Goal: Task Accomplishment & Management: Manage account settings

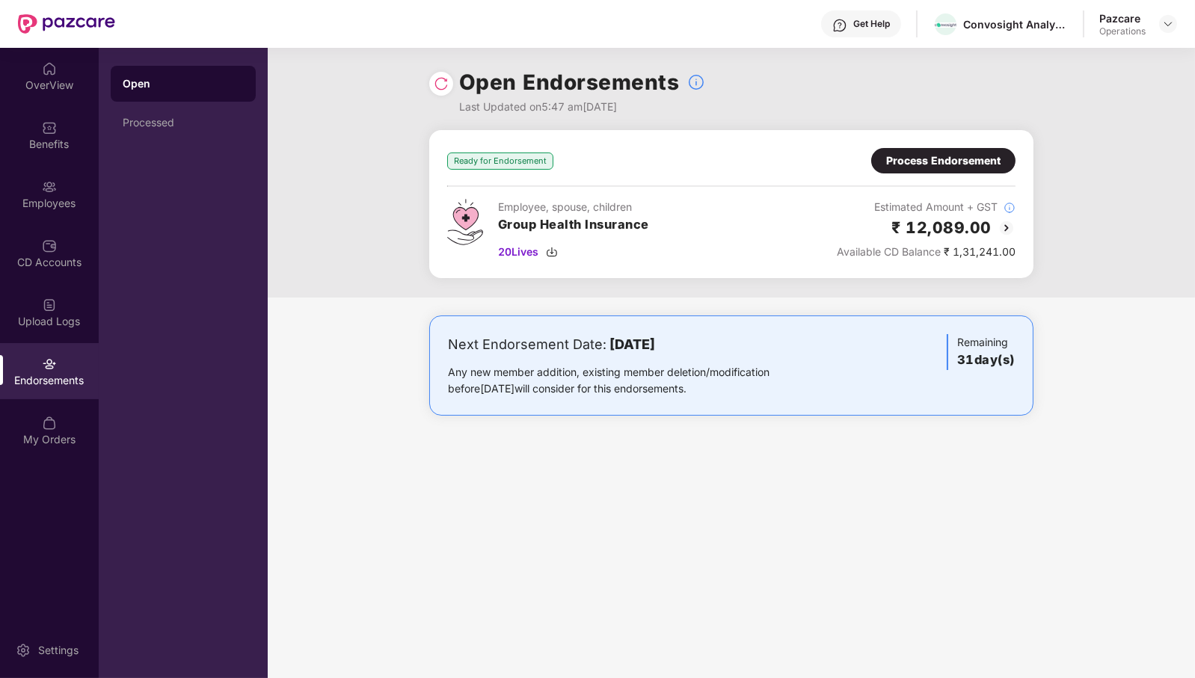
click at [952, 165] on div "Process Endorsement" at bounding box center [943, 161] width 114 height 16
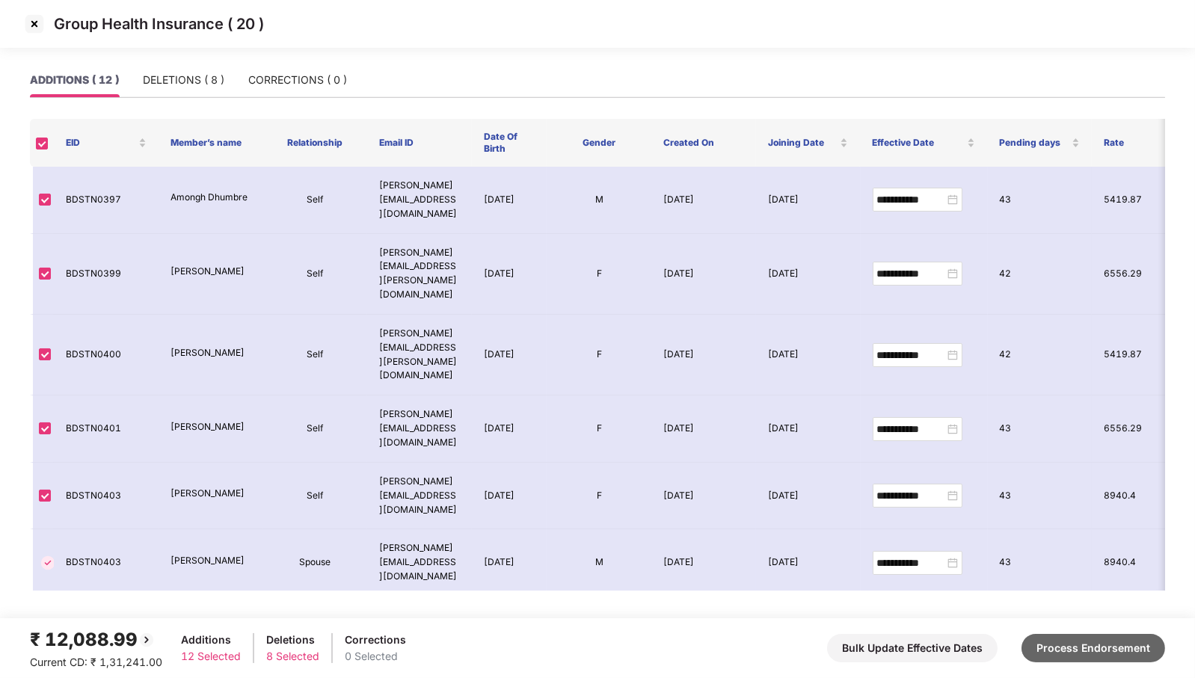
click at [1085, 650] on button "Process Endorsement" at bounding box center [1094, 648] width 144 height 28
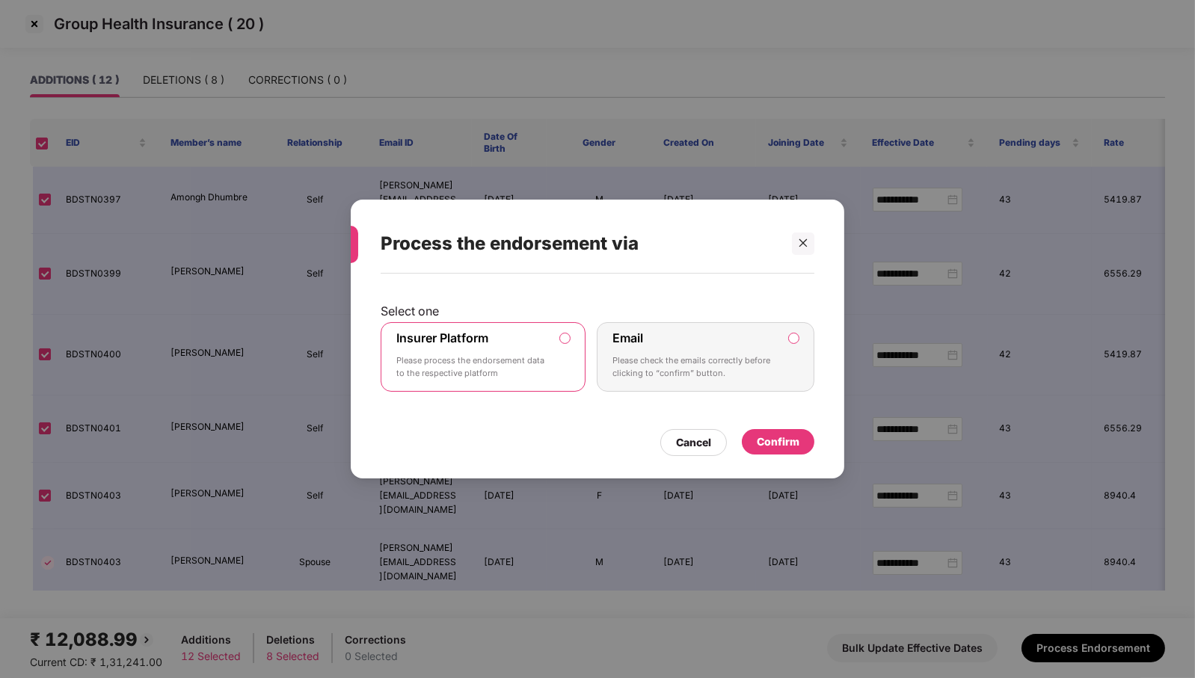
click at [770, 450] on div "Confirm" at bounding box center [778, 442] width 43 height 16
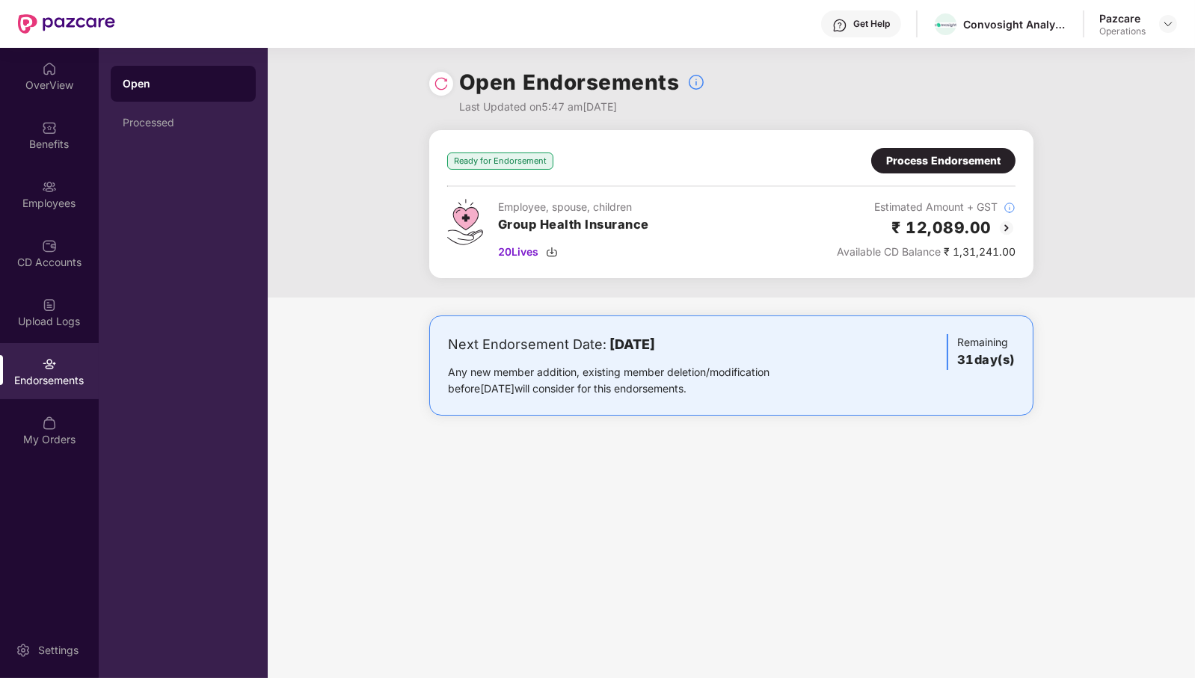
click at [438, 85] on img at bounding box center [441, 83] width 15 height 15
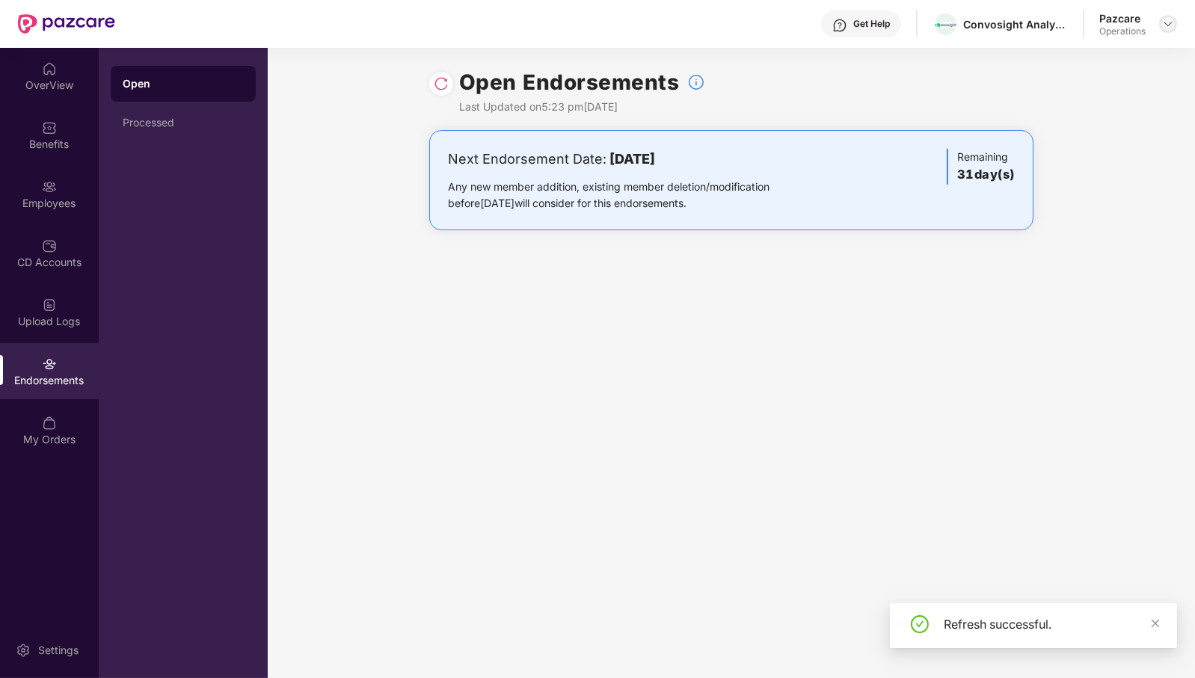
click at [1170, 22] on img at bounding box center [1168, 24] width 12 height 12
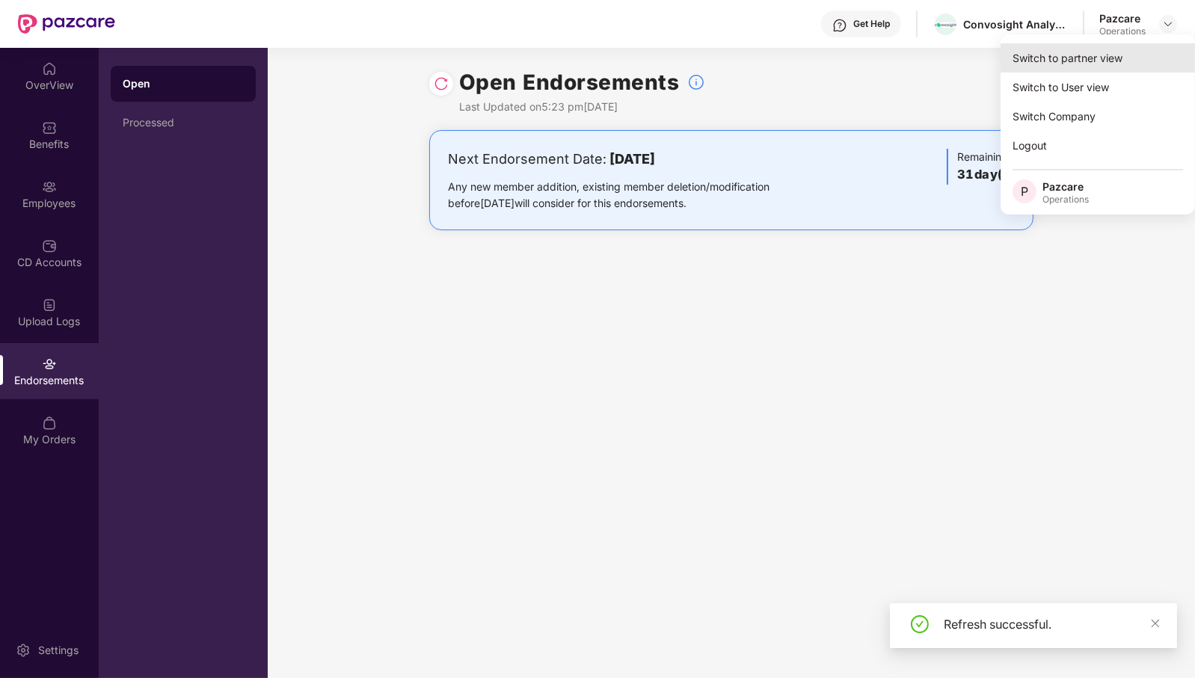
click at [1112, 55] on div "Switch to partner view" at bounding box center [1098, 57] width 194 height 29
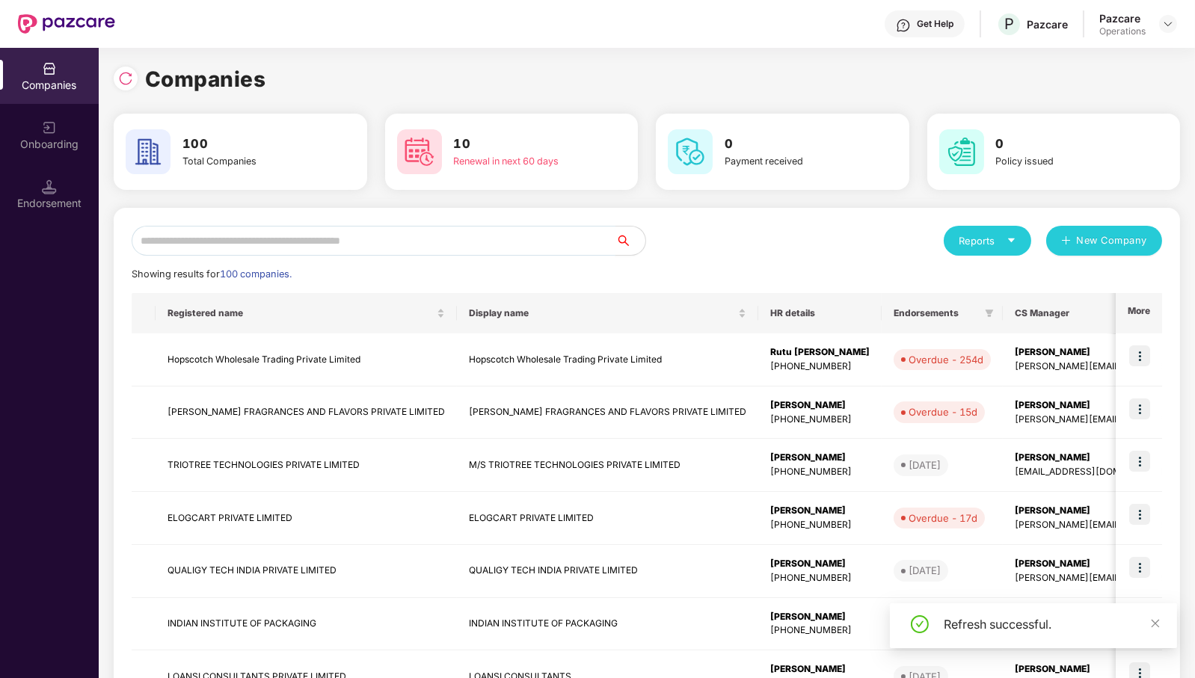
click at [406, 236] on input "text" at bounding box center [374, 241] width 484 height 30
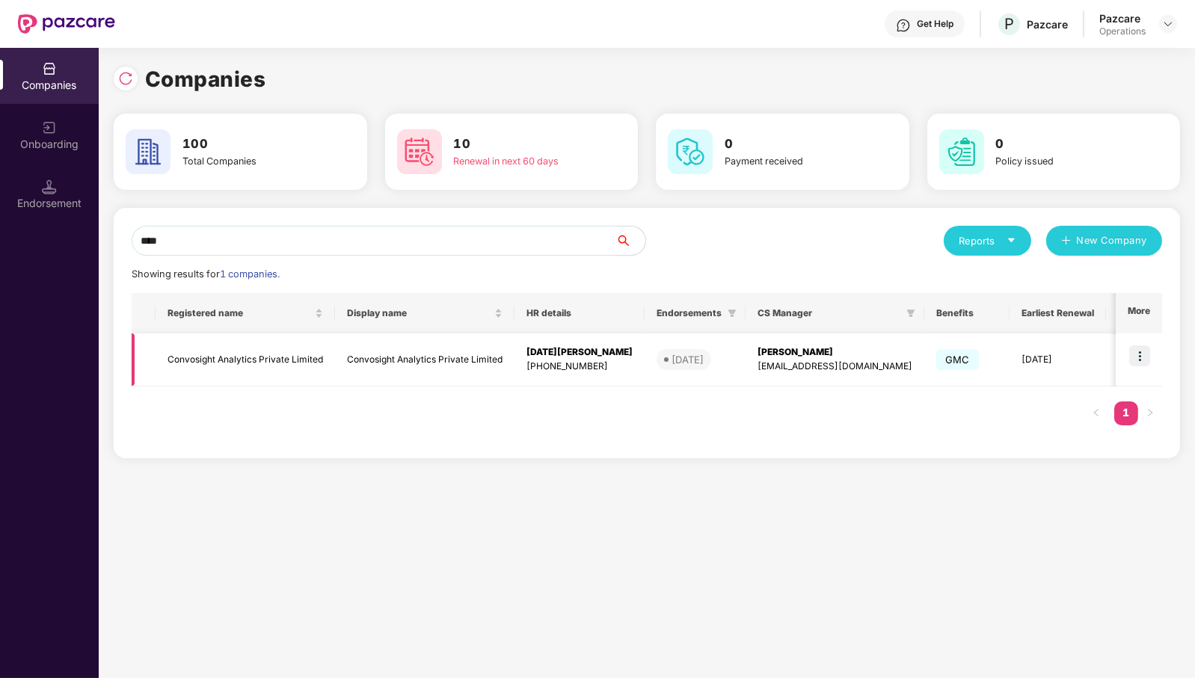
type input "****"
click at [224, 362] on td "Convosight Analytics Private Limited" at bounding box center [246, 360] width 180 height 53
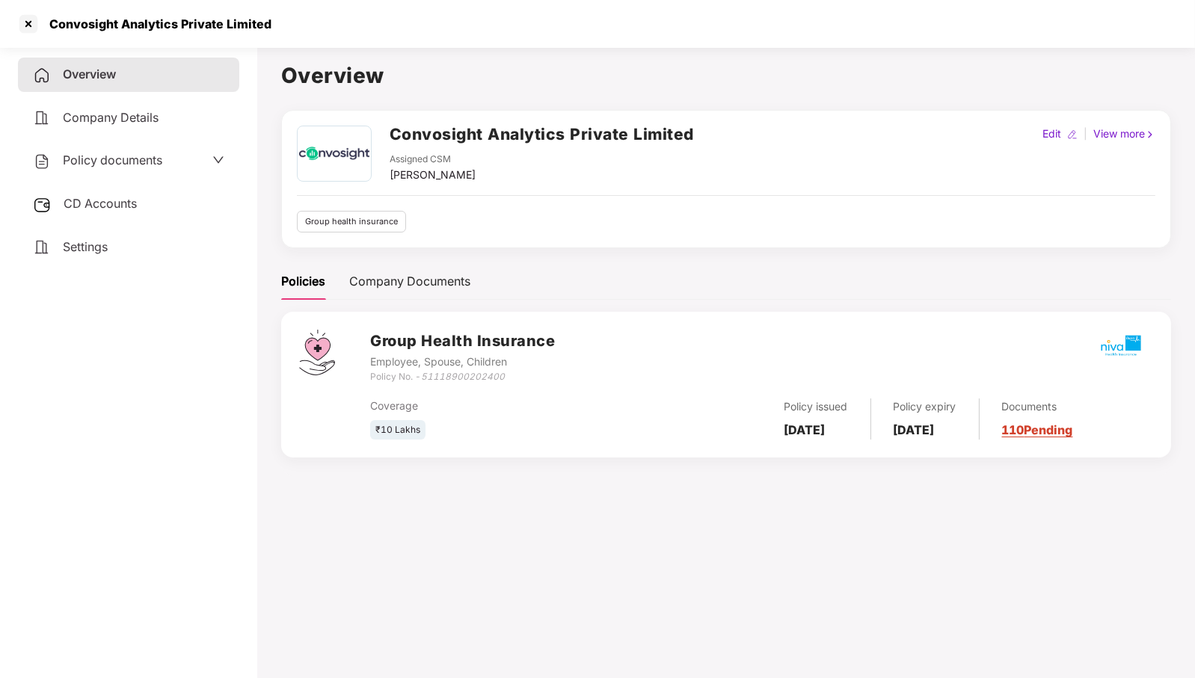
click at [158, 200] on div "CD Accounts" at bounding box center [128, 204] width 221 height 34
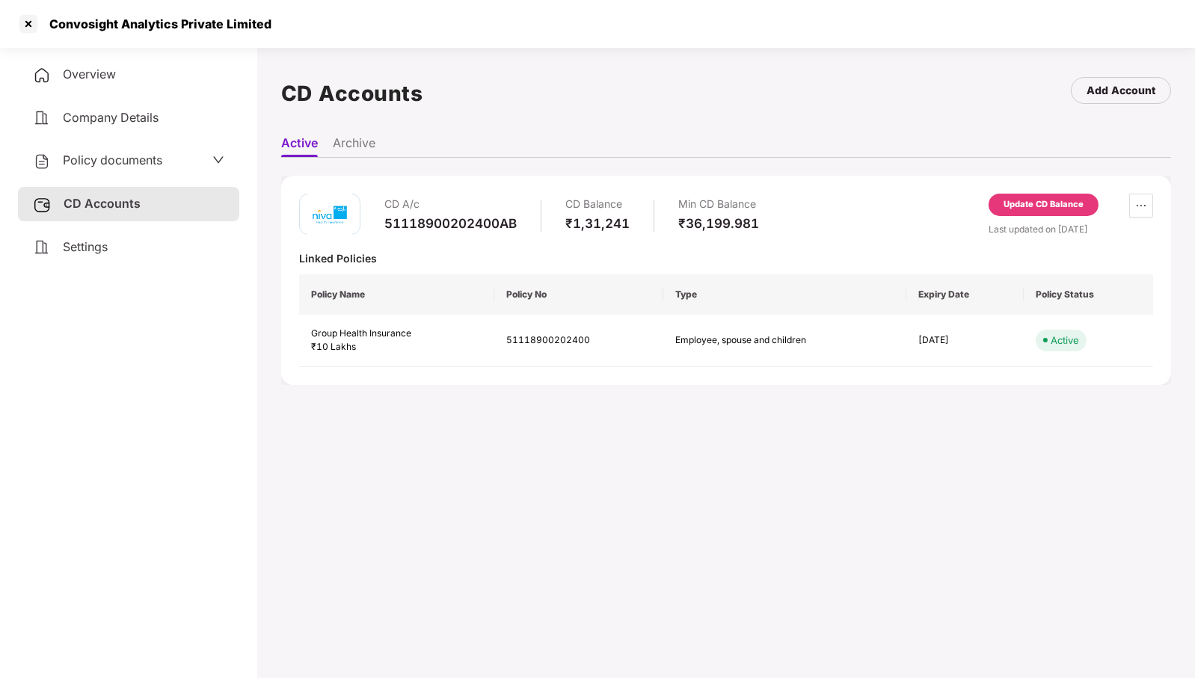
click at [1040, 201] on div "Update CD Balance" at bounding box center [1044, 204] width 80 height 13
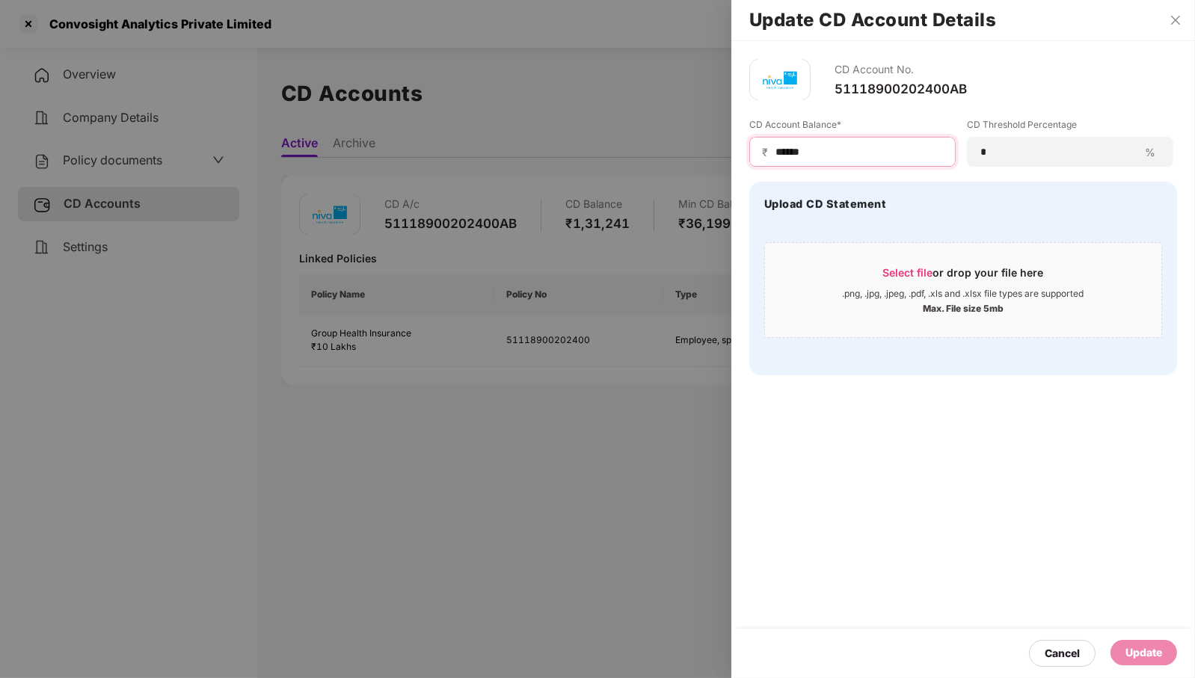
click at [833, 155] on input "******" at bounding box center [858, 152] width 169 height 16
type input "*****"
click at [1152, 646] on div "Update" at bounding box center [1144, 653] width 37 height 16
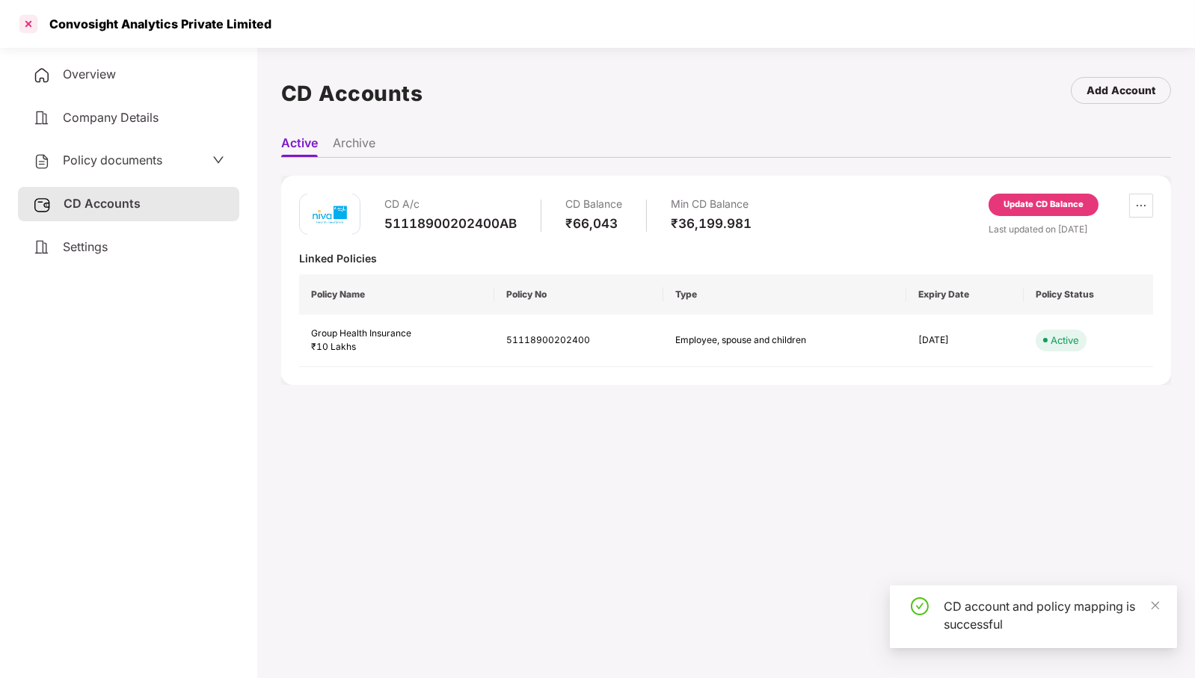
click at [35, 31] on div at bounding box center [28, 24] width 24 height 24
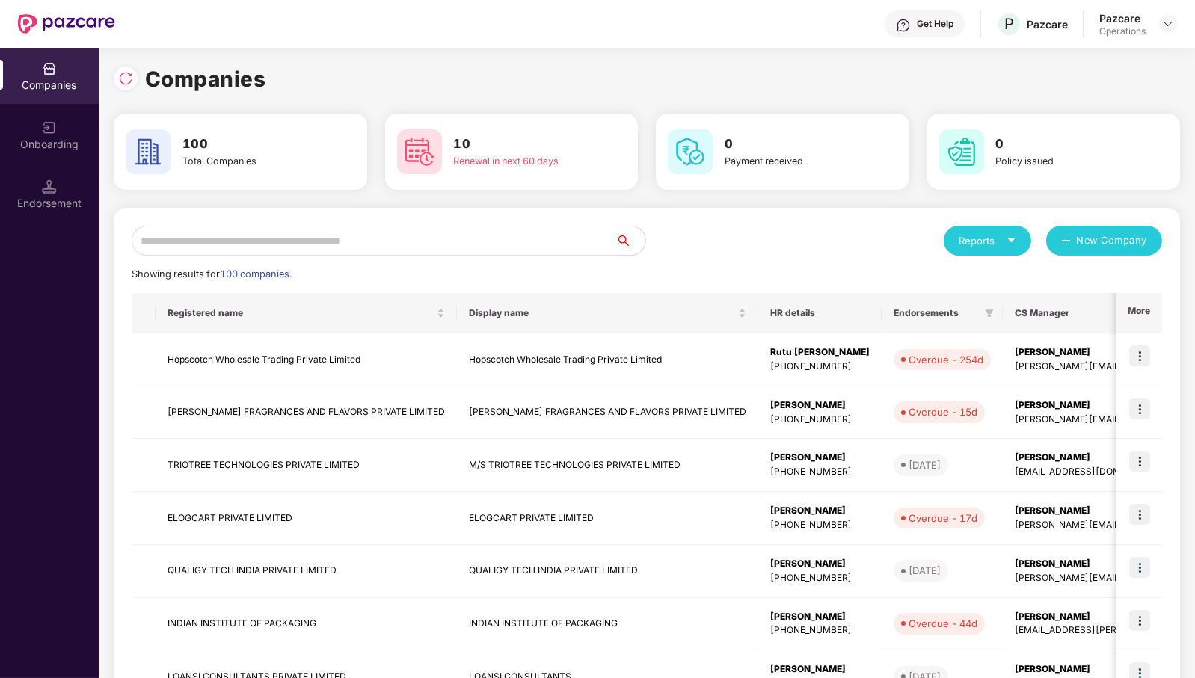
click at [537, 245] on input "text" at bounding box center [374, 241] width 484 height 30
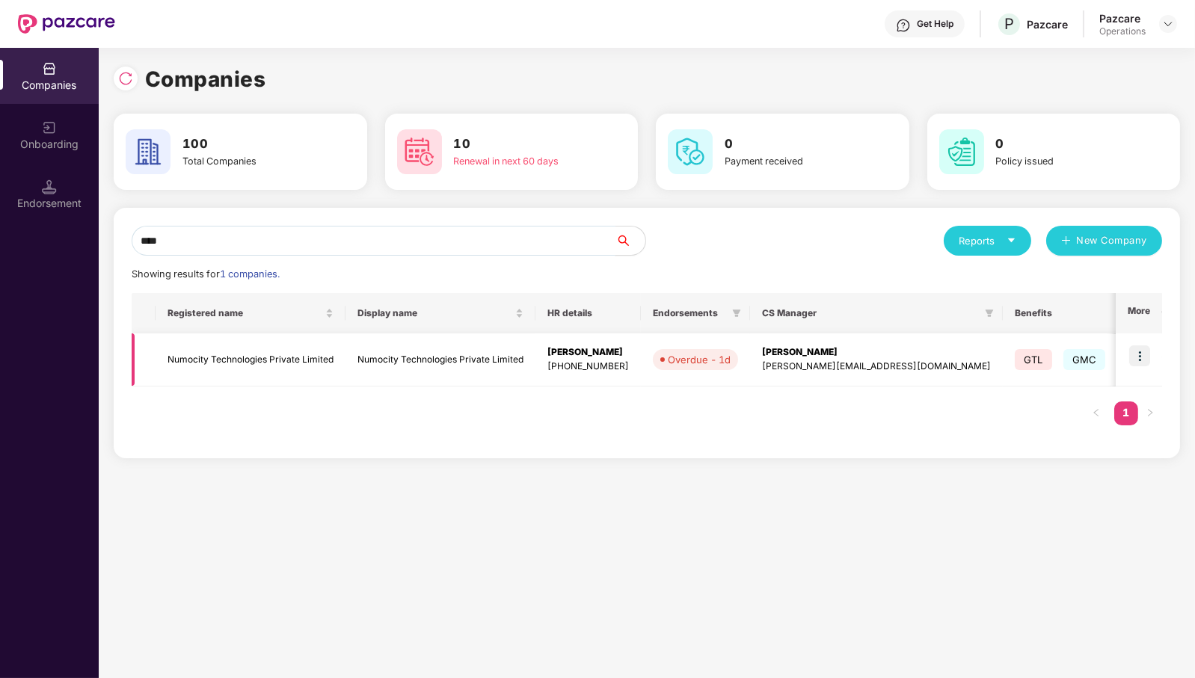
type input "****"
click at [1141, 354] on img at bounding box center [1139, 356] width 21 height 21
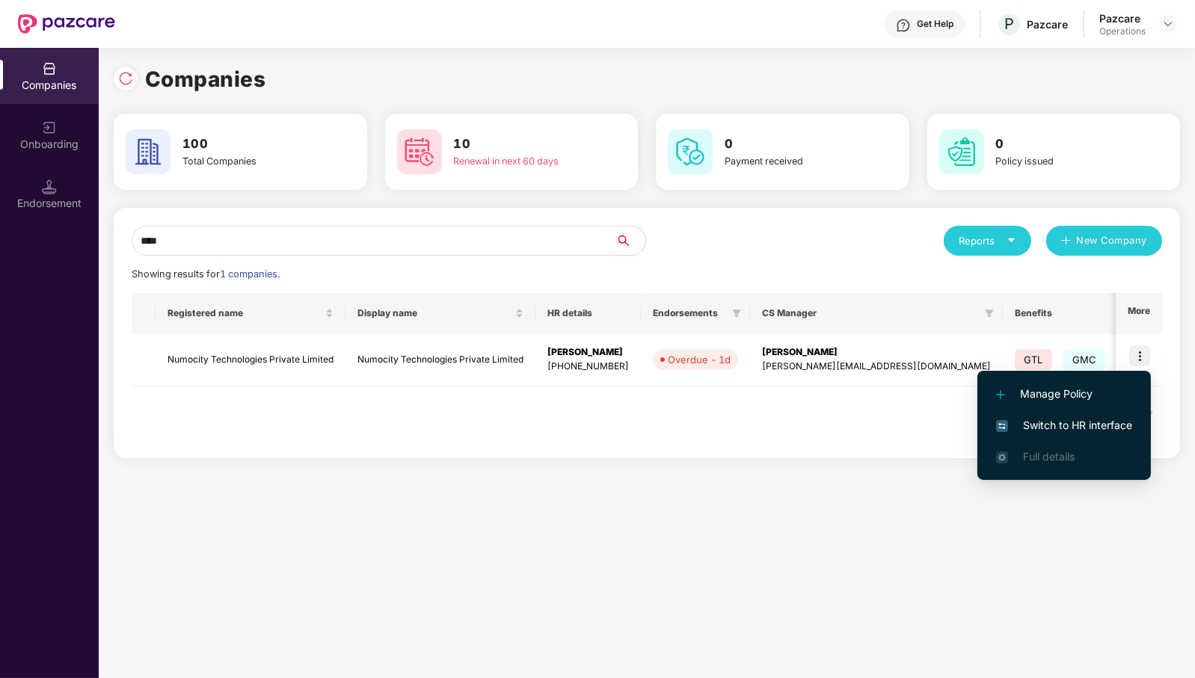
click at [1078, 430] on span "Switch to HR interface" at bounding box center [1064, 425] width 136 height 16
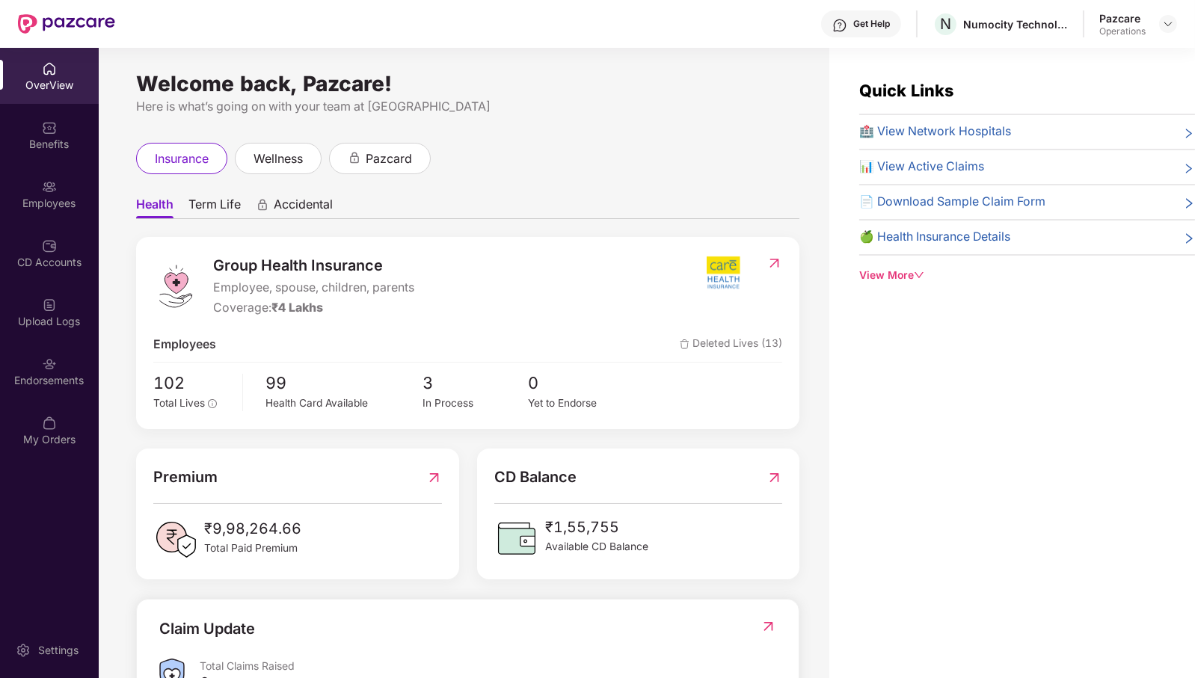
click at [67, 378] on div "Endorsements" at bounding box center [49, 380] width 99 height 15
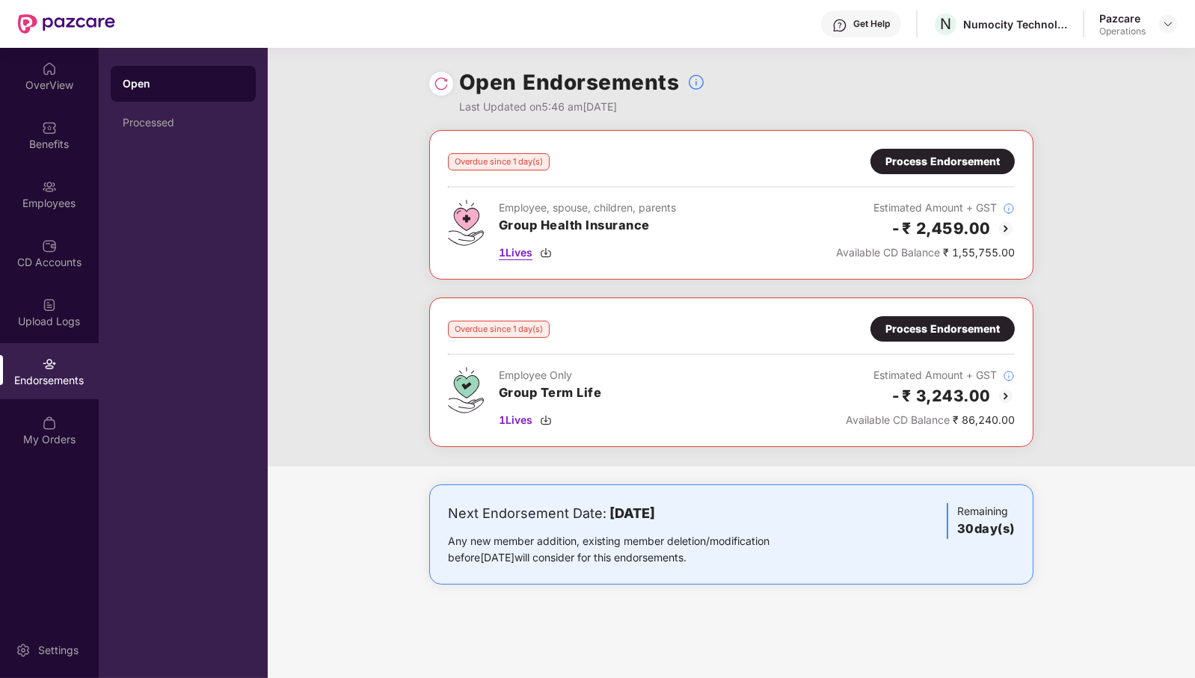
click at [515, 251] on span "1 Lives" at bounding box center [516, 253] width 34 height 16
click at [945, 174] on div "Process Endorsement" at bounding box center [943, 161] width 144 height 25
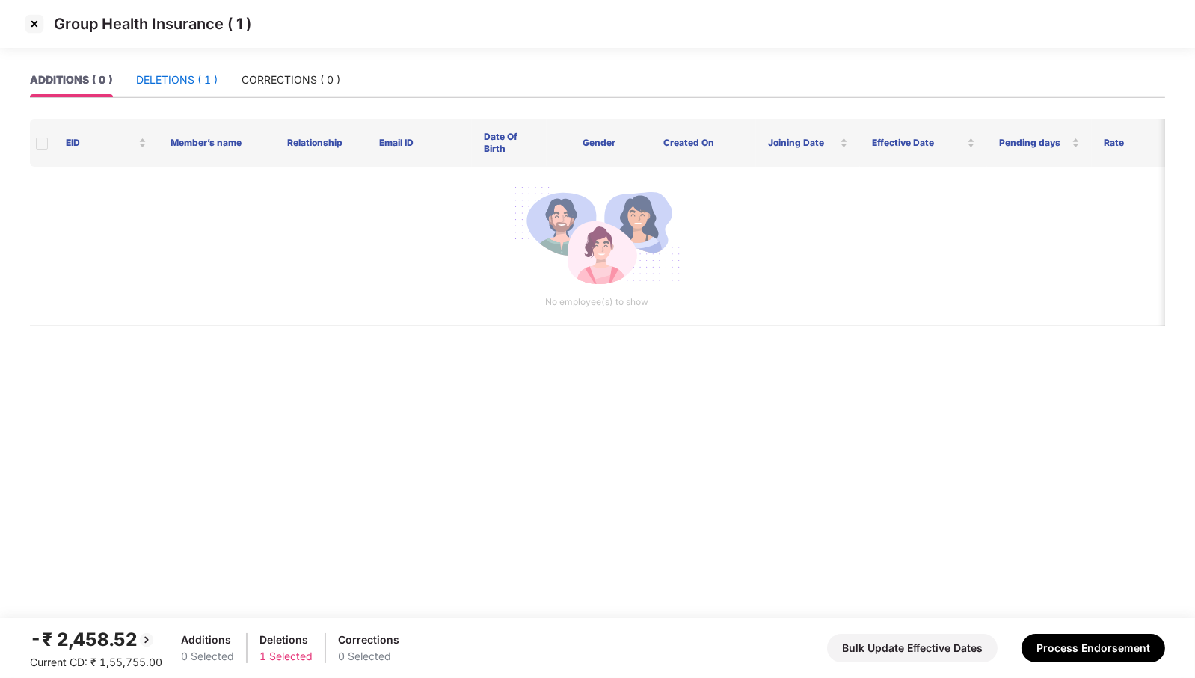
click at [213, 86] on div "DELETIONS ( 1 )" at bounding box center [177, 80] width 82 height 16
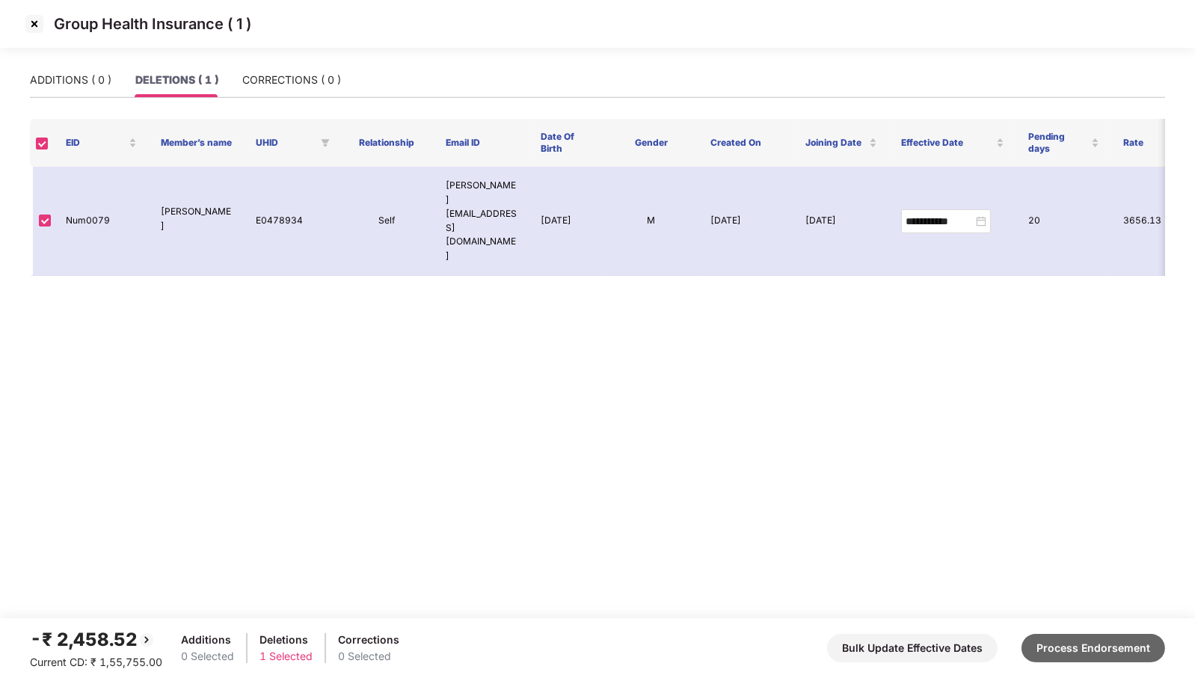
click at [1105, 651] on button "Process Endorsement" at bounding box center [1094, 648] width 144 height 28
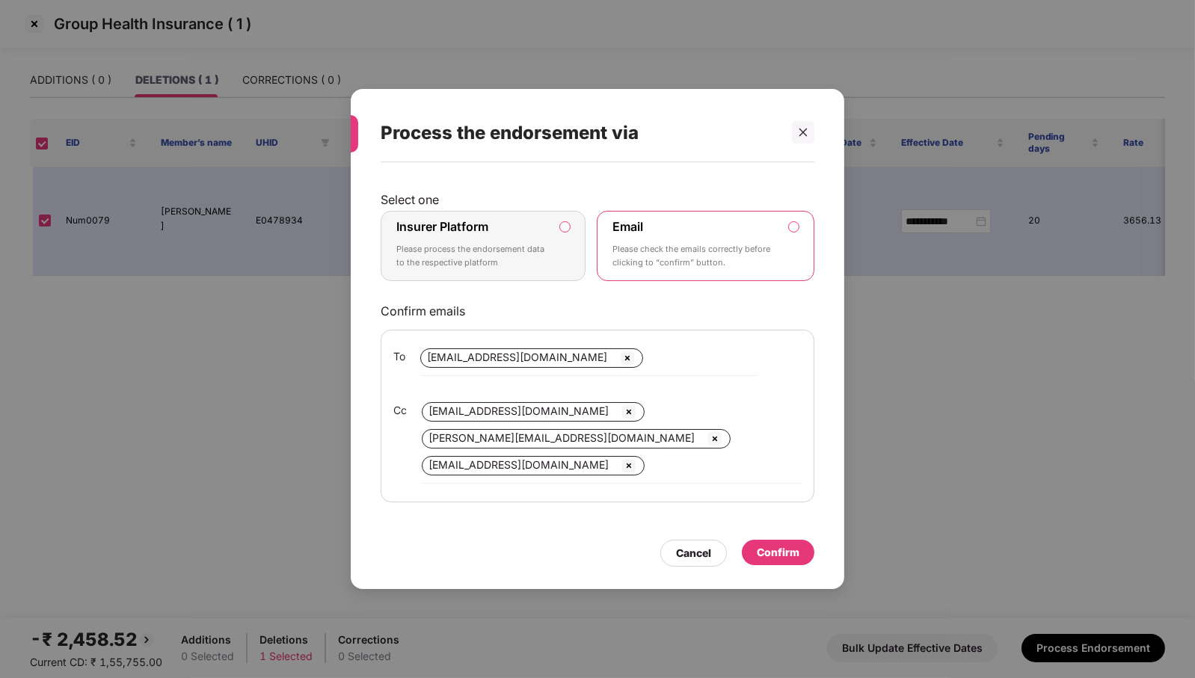
click at [574, 251] on label "Insurer Platform Please process the endorsement data to the respective platform" at bounding box center [483, 246] width 205 height 70
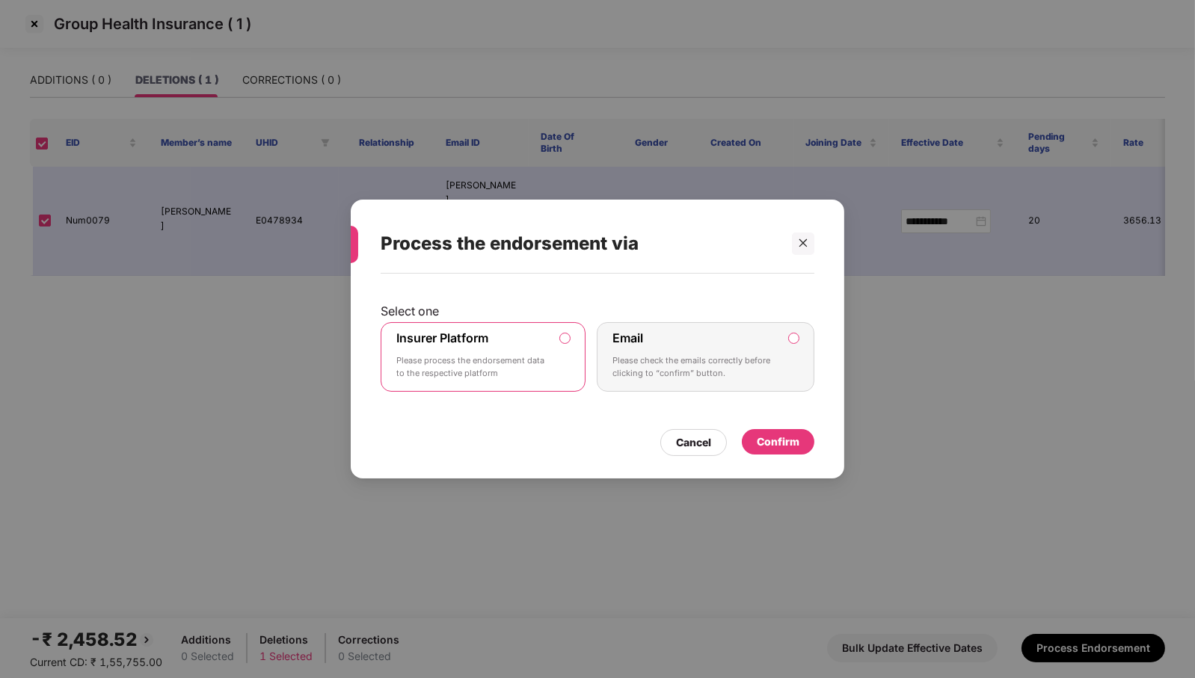
click at [785, 441] on div "Confirm" at bounding box center [778, 442] width 43 height 16
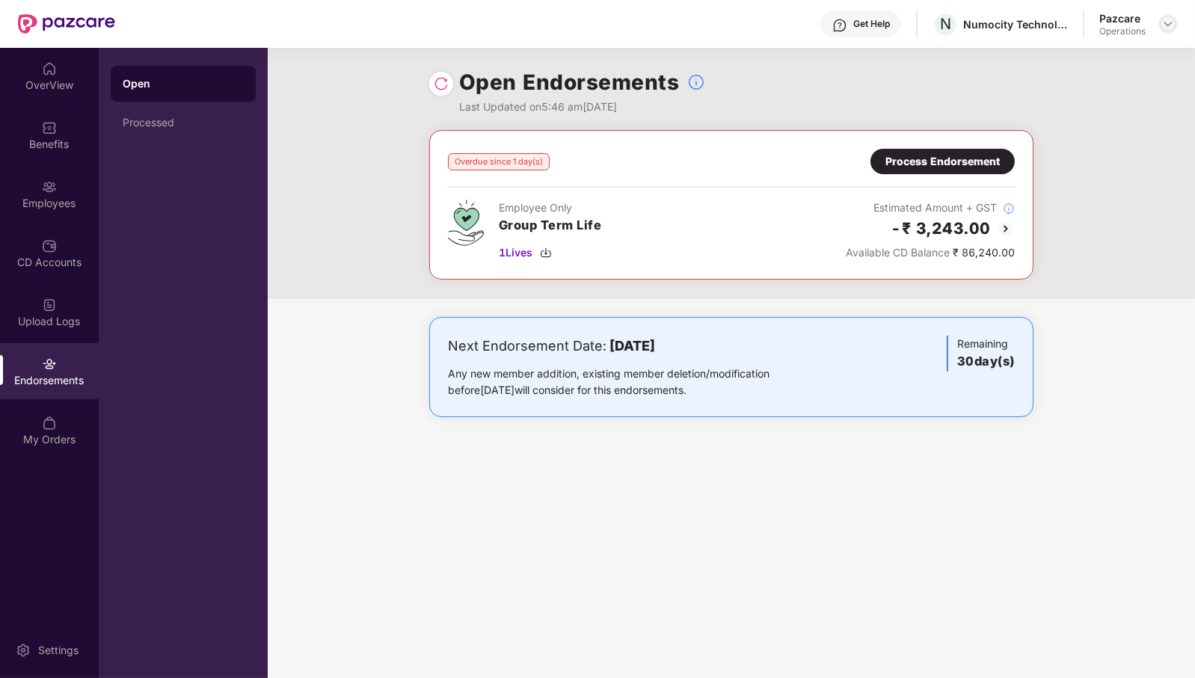
click at [1165, 22] on img at bounding box center [1168, 24] width 12 height 12
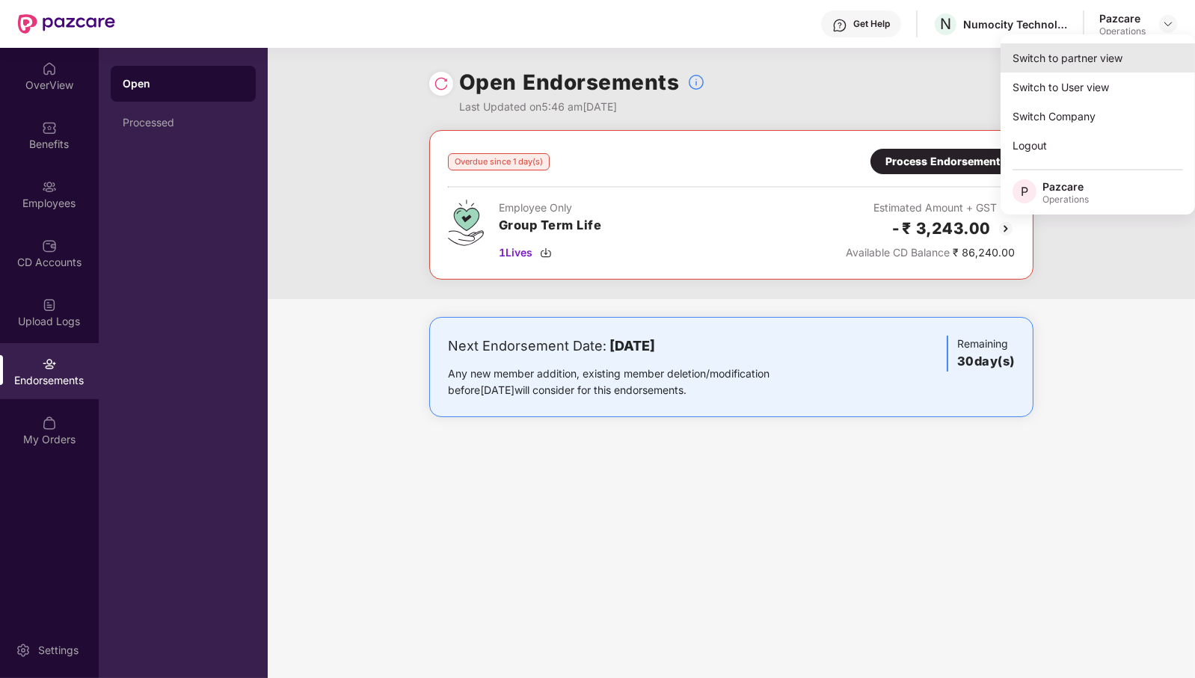
click at [1129, 51] on div "Switch to partner view" at bounding box center [1098, 57] width 194 height 29
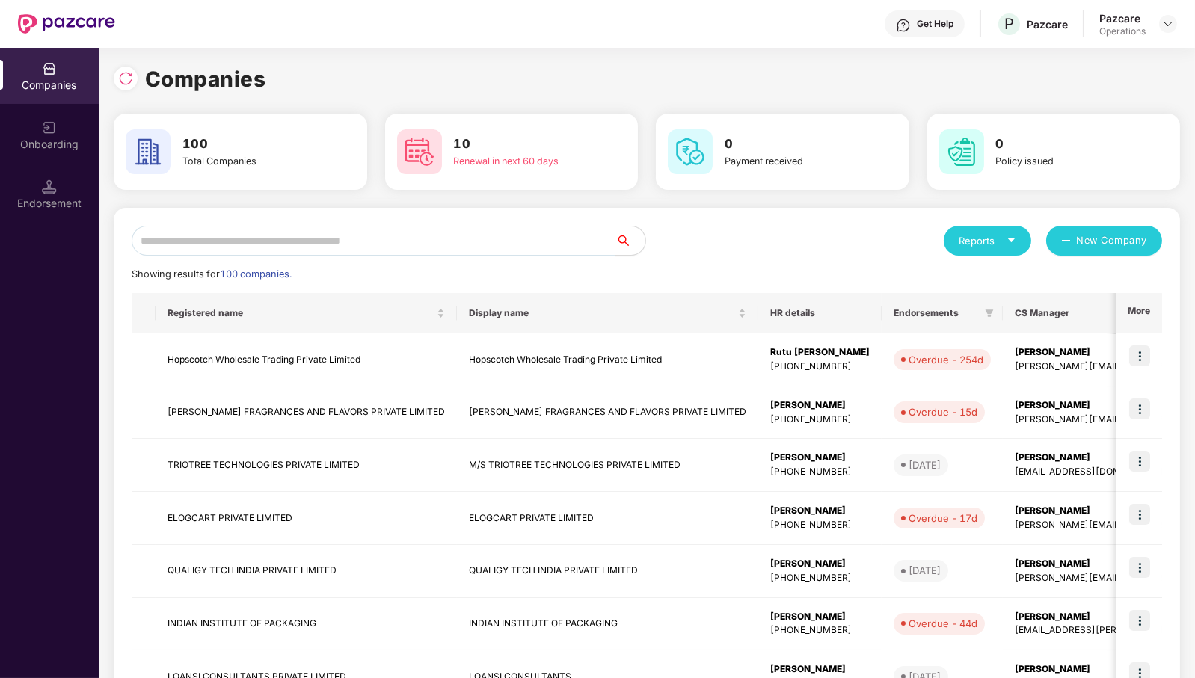
click at [563, 236] on input "text" at bounding box center [374, 241] width 484 height 30
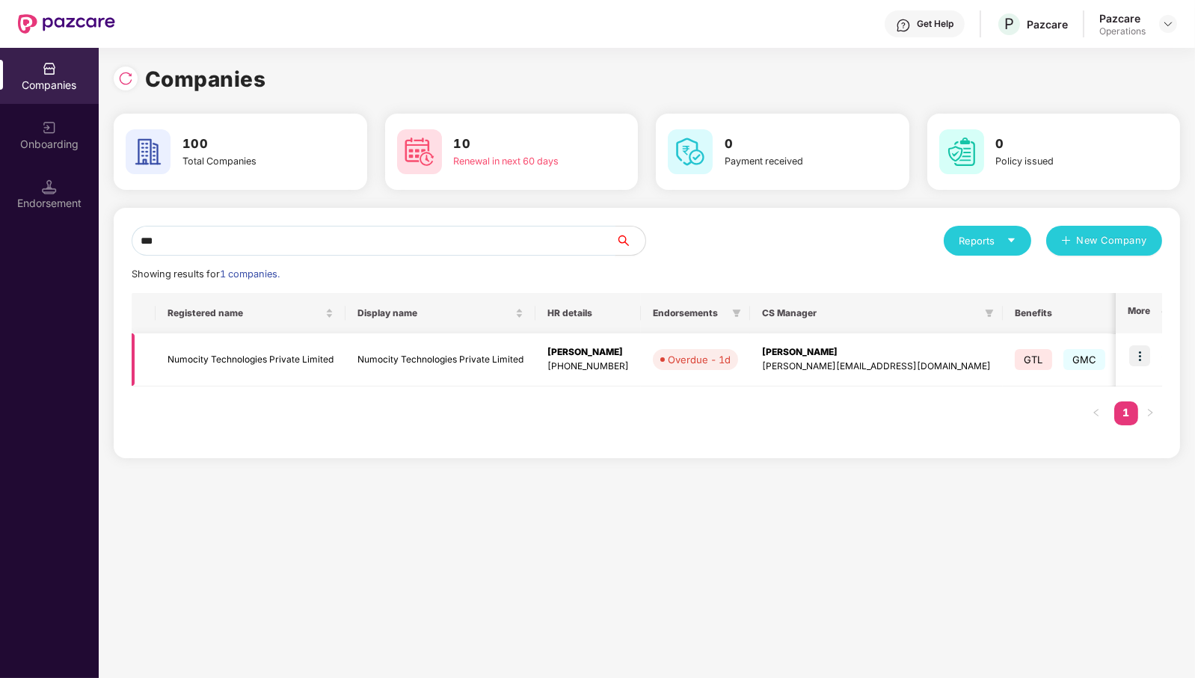
type input "***"
click at [234, 363] on td "Numocity Technologies Private Limited" at bounding box center [251, 360] width 190 height 53
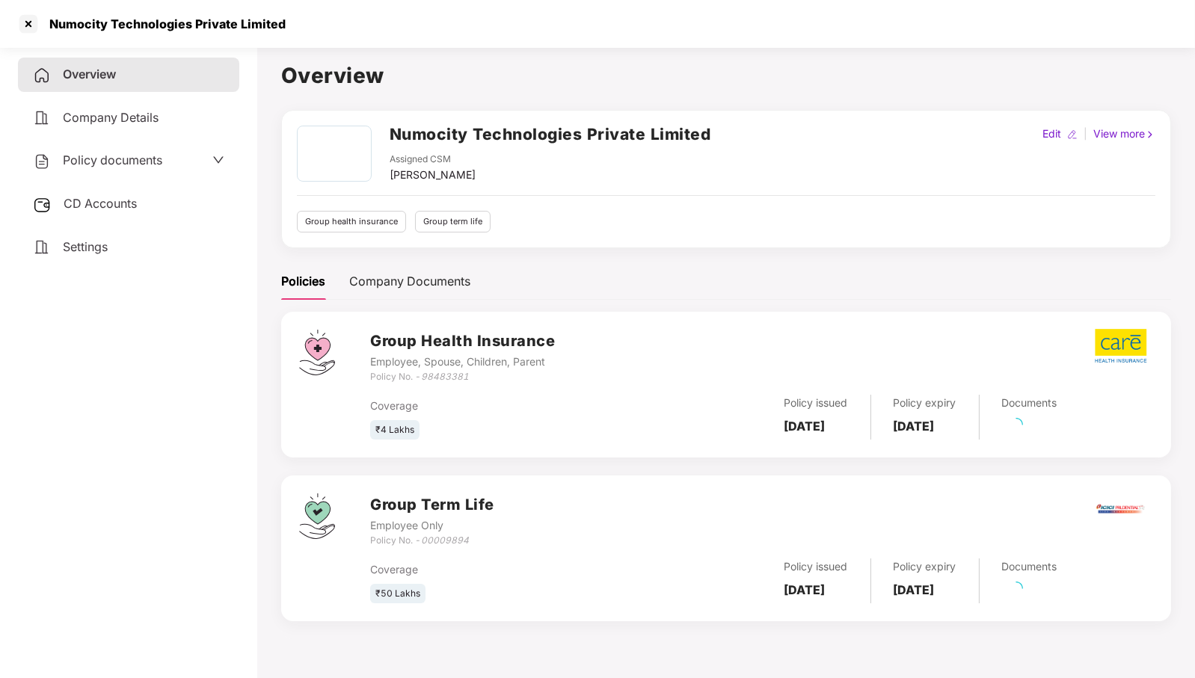
click at [135, 201] on span "CD Accounts" at bounding box center [100, 203] width 73 height 15
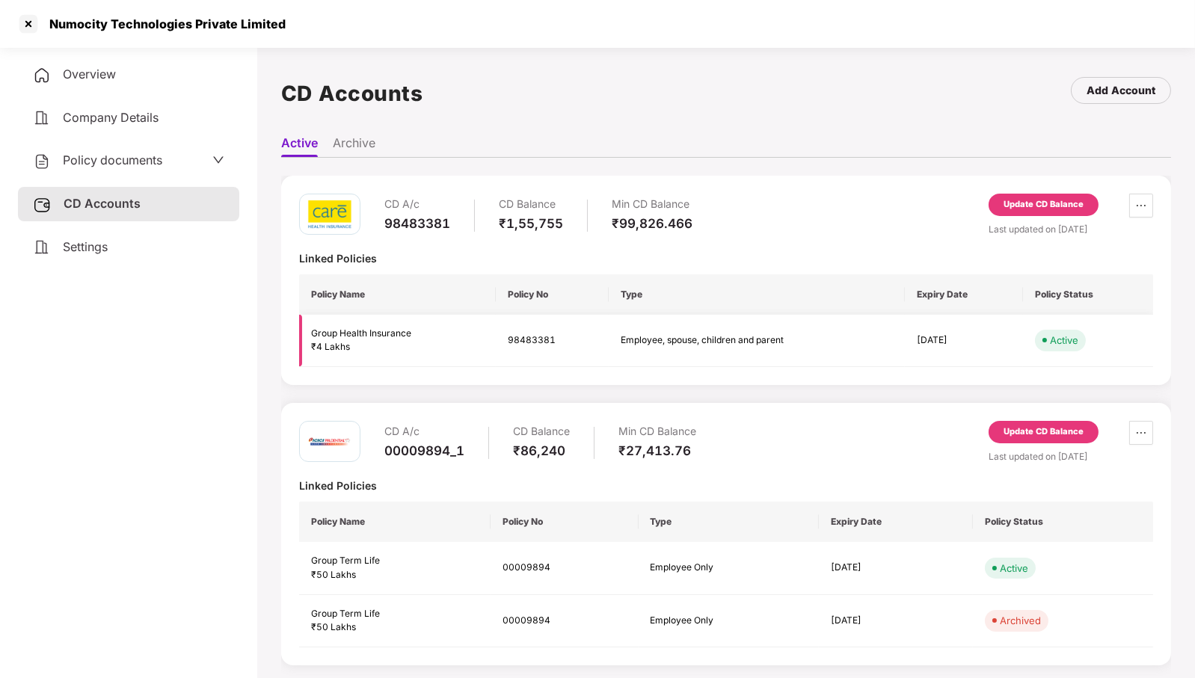
scroll to position [41, 0]
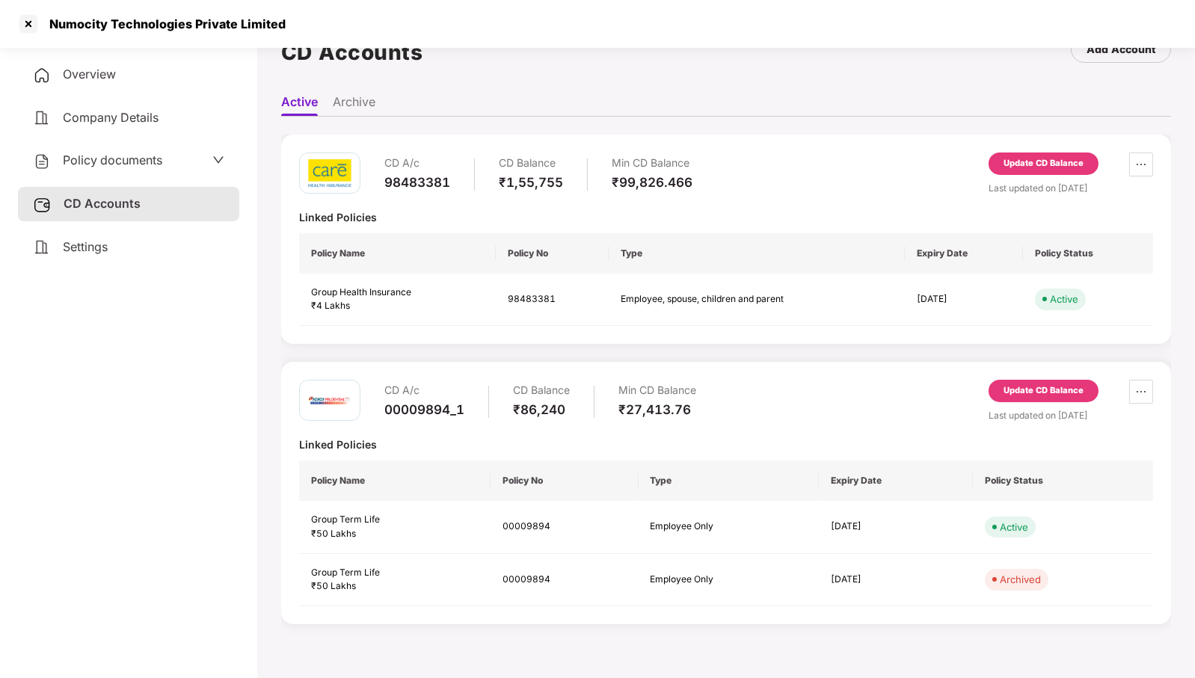
click at [1030, 162] on div "Update CD Balance" at bounding box center [1044, 163] width 80 height 13
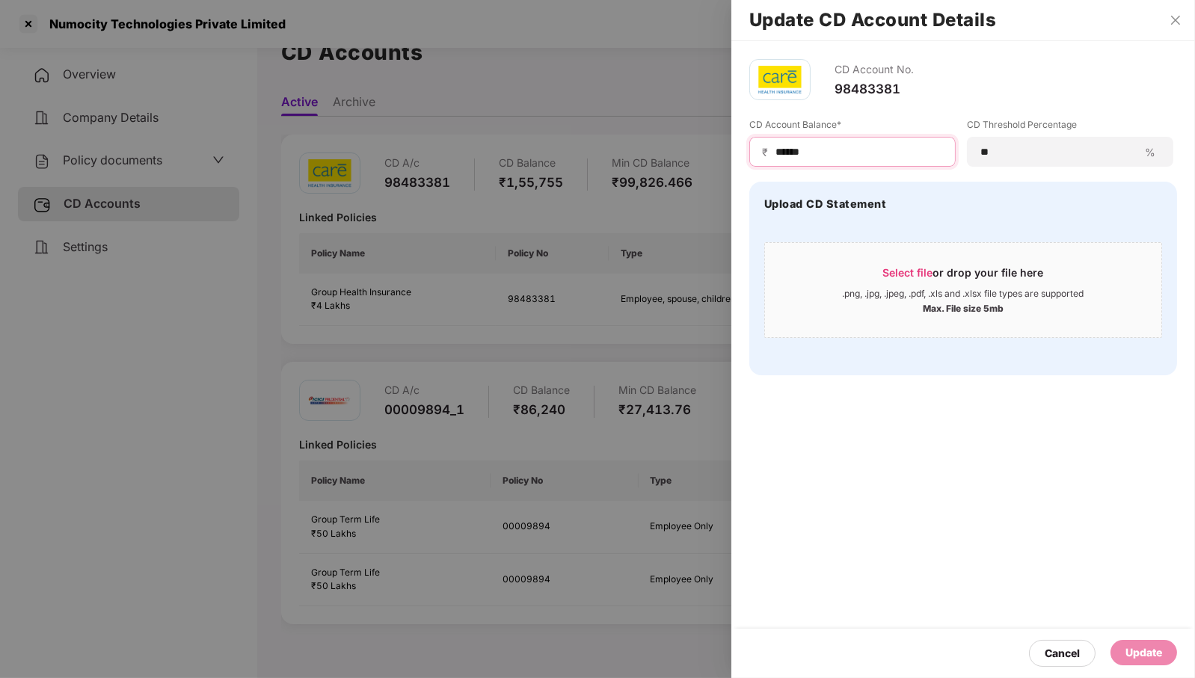
drag, startPoint x: 785, startPoint y: 153, endPoint x: 884, endPoint y: 153, distance: 98.7
click at [884, 153] on input "******" at bounding box center [858, 152] width 169 height 16
type input "******"
click at [1147, 649] on div "Update" at bounding box center [1144, 653] width 37 height 16
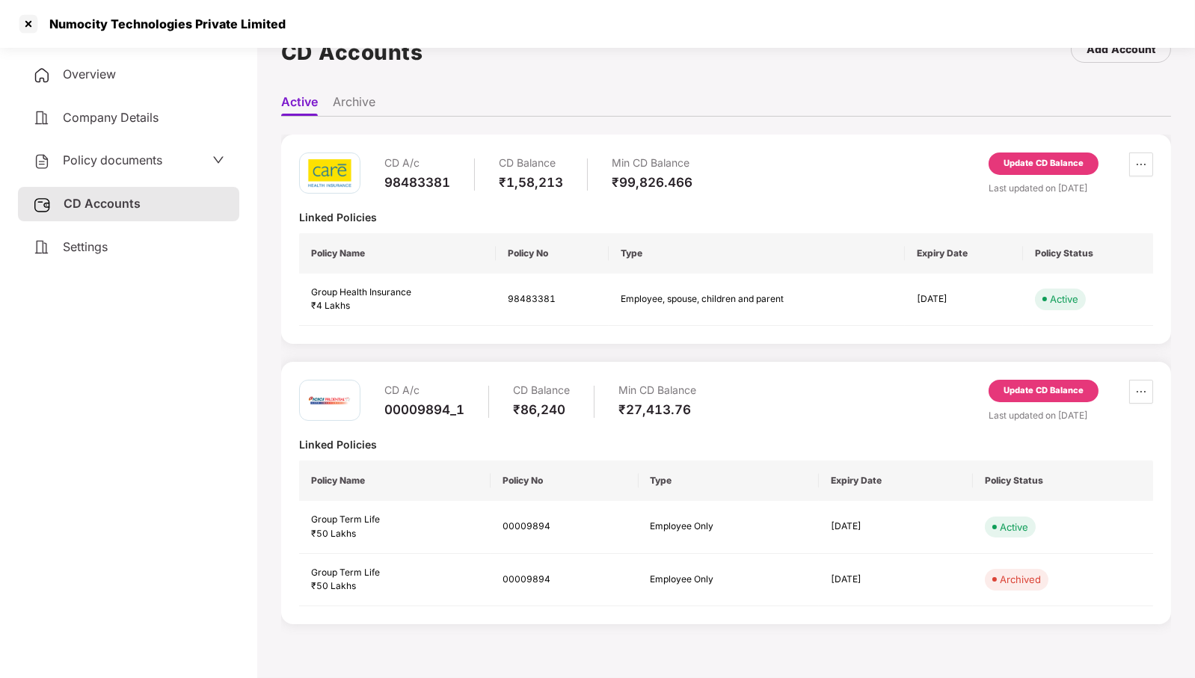
scroll to position [0, 0]
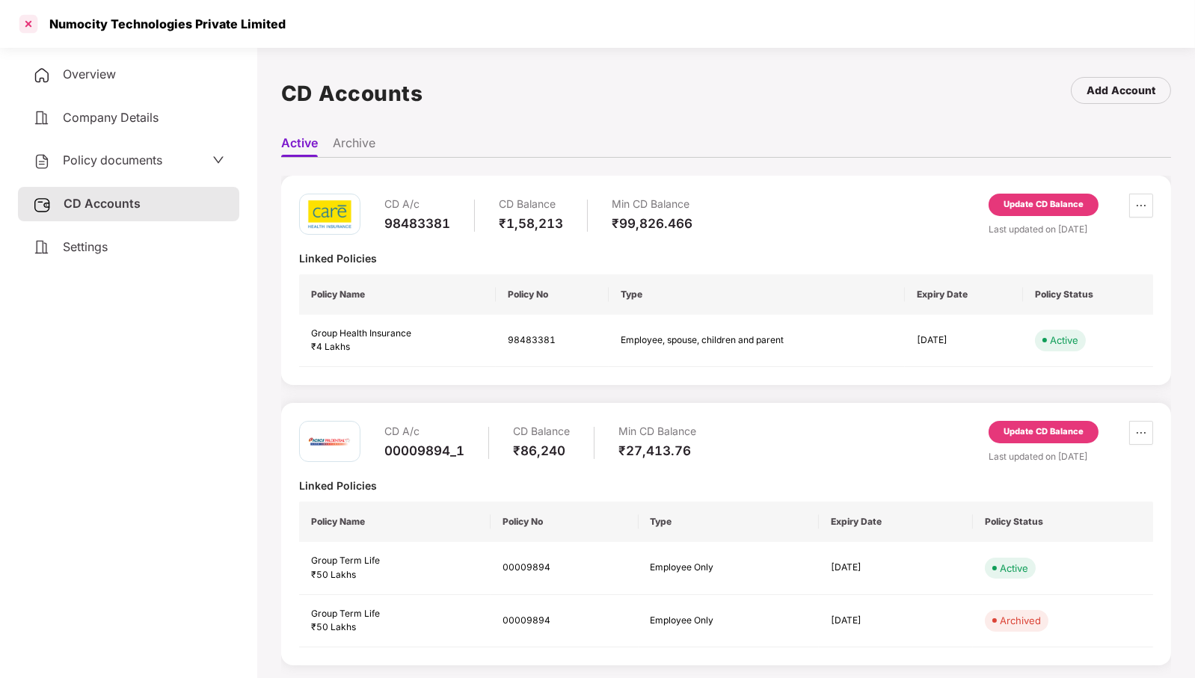
click at [34, 24] on div at bounding box center [28, 24] width 24 height 24
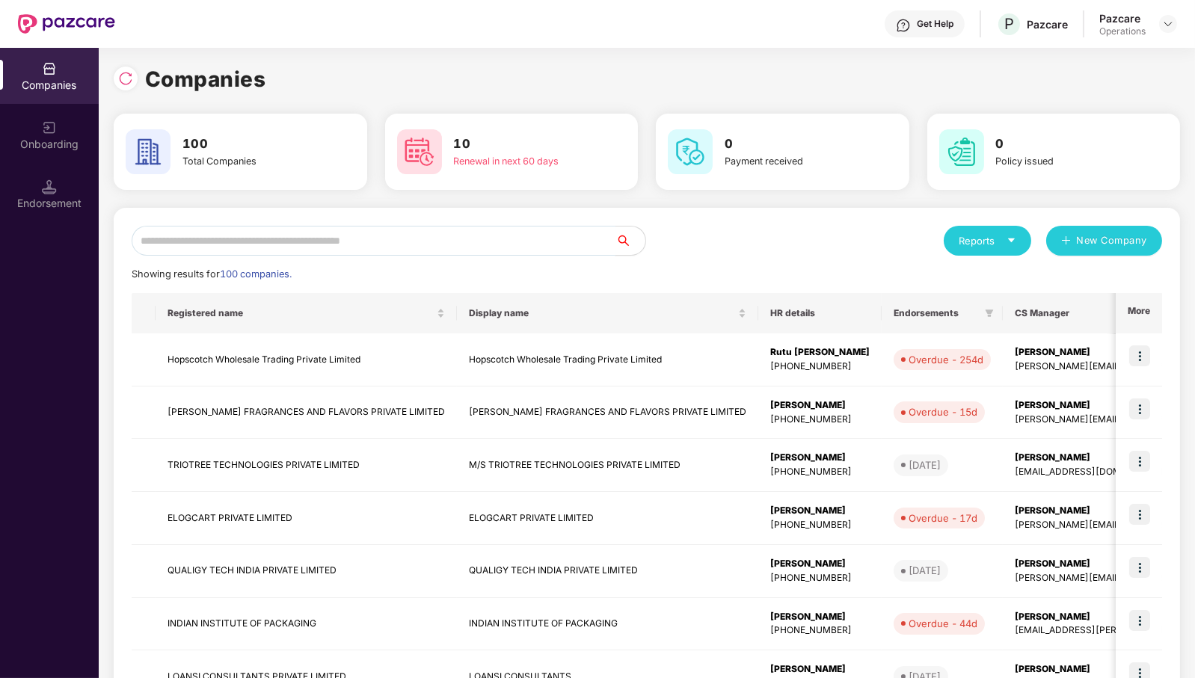
click at [369, 246] on input "text" at bounding box center [374, 241] width 484 height 30
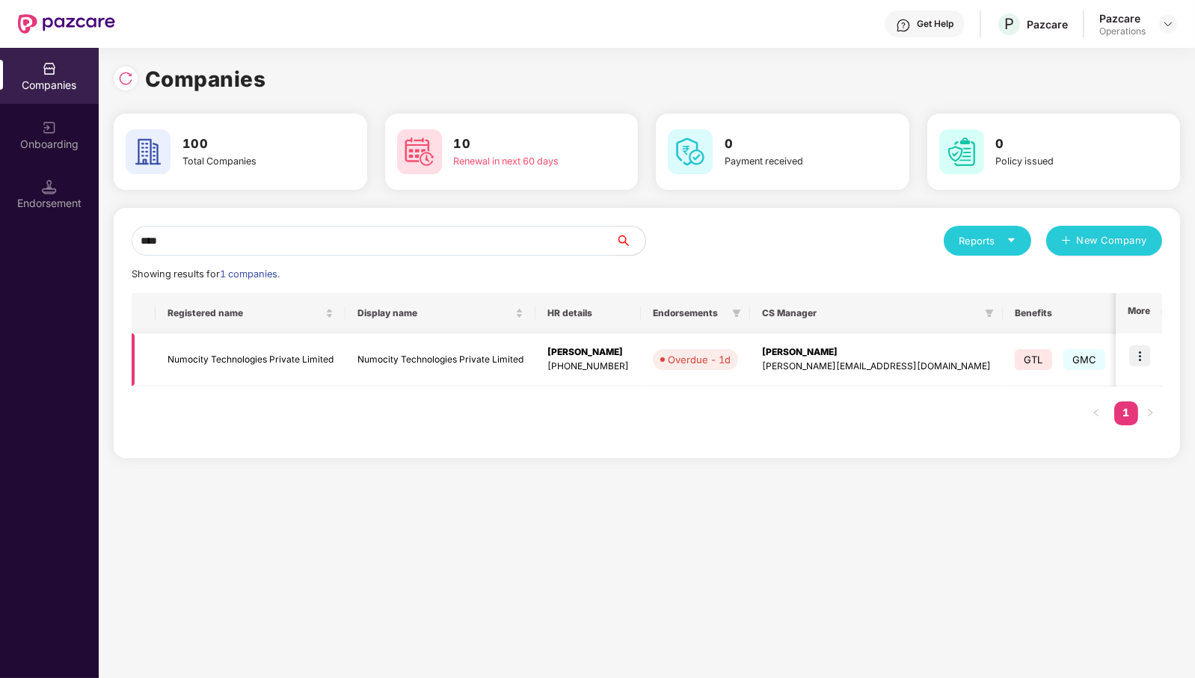
type input "****"
click at [1147, 358] on img at bounding box center [1139, 356] width 21 height 21
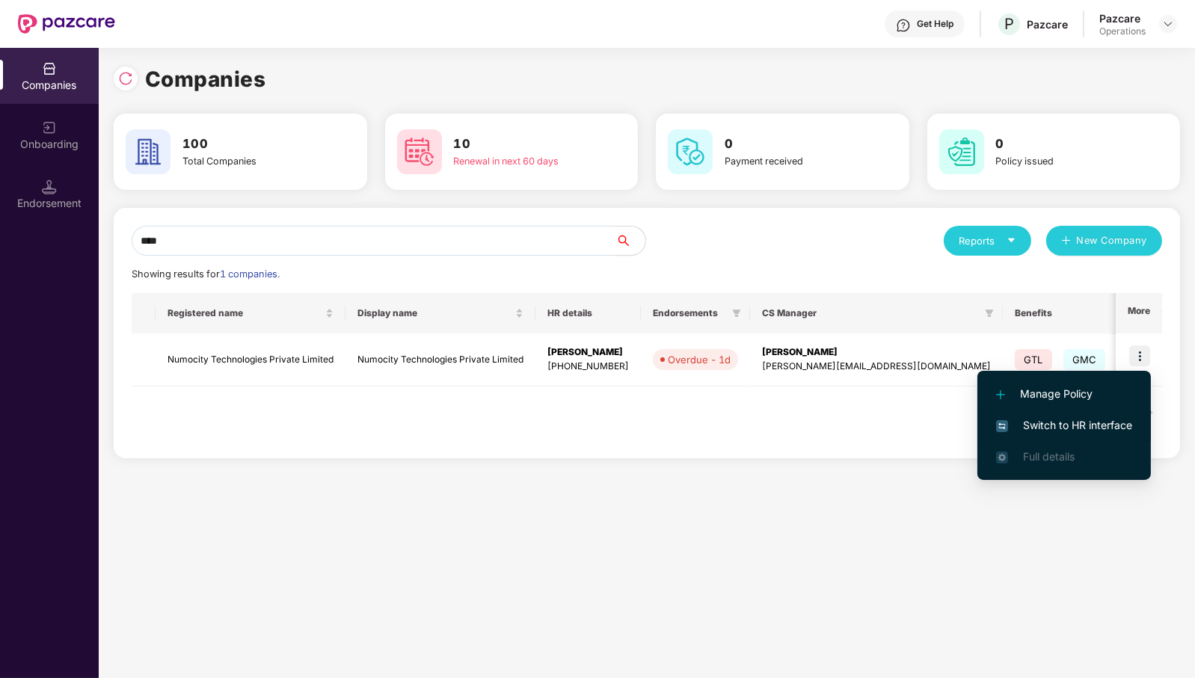
click at [1119, 419] on span "Switch to HR interface" at bounding box center [1064, 425] width 136 height 16
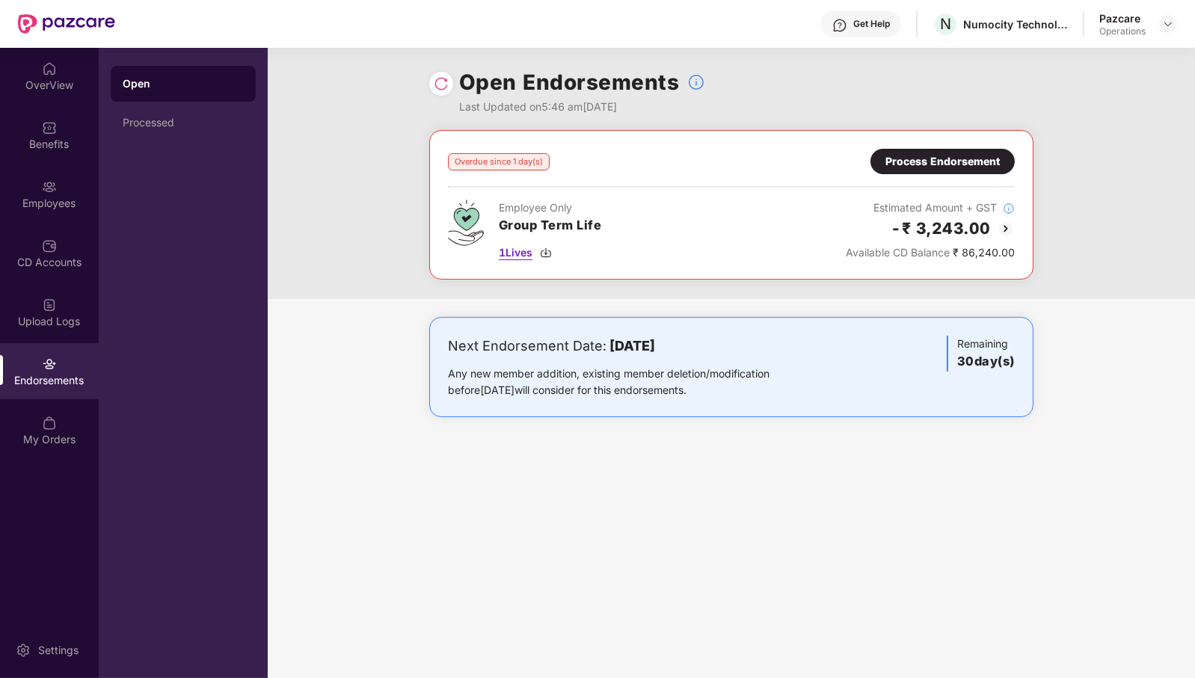
click at [525, 251] on span "1 Lives" at bounding box center [516, 253] width 34 height 16
click at [933, 157] on div "Process Endorsement" at bounding box center [943, 161] width 114 height 16
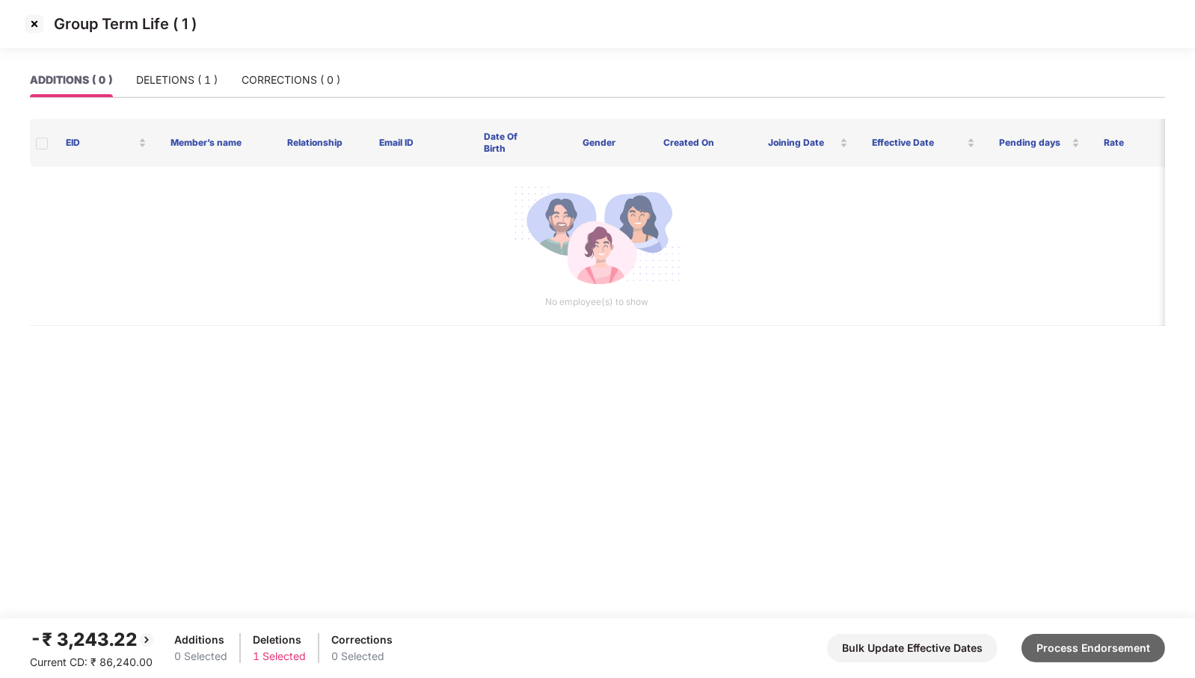
click at [1101, 653] on button "Process Endorsement" at bounding box center [1094, 648] width 144 height 28
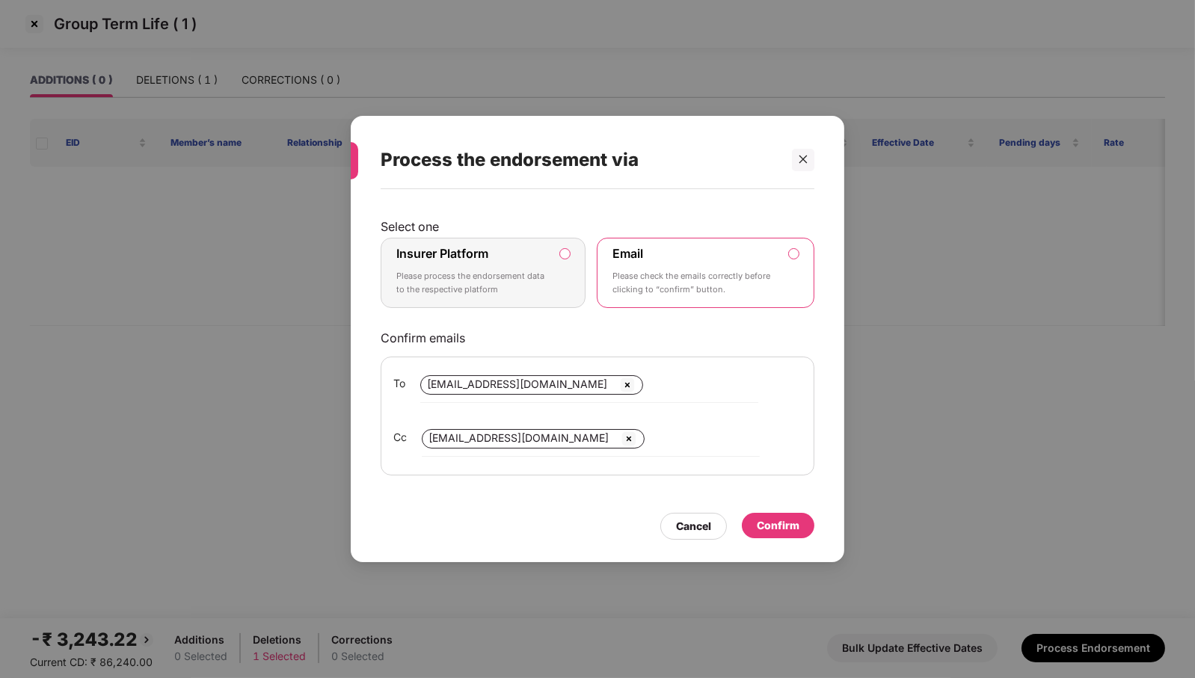
click at [547, 264] on div "Insurer Platform Please process the endorsement data to the respective platform" at bounding box center [472, 273] width 153 height 54
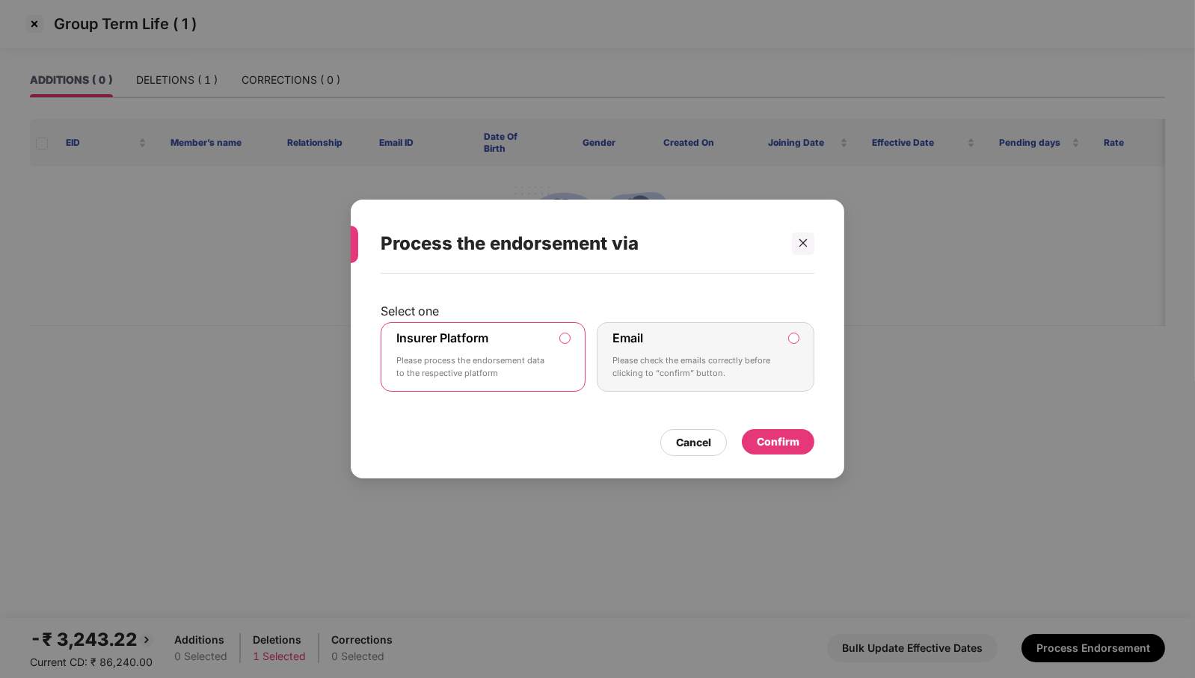
click at [785, 444] on div "Confirm" at bounding box center [778, 442] width 43 height 16
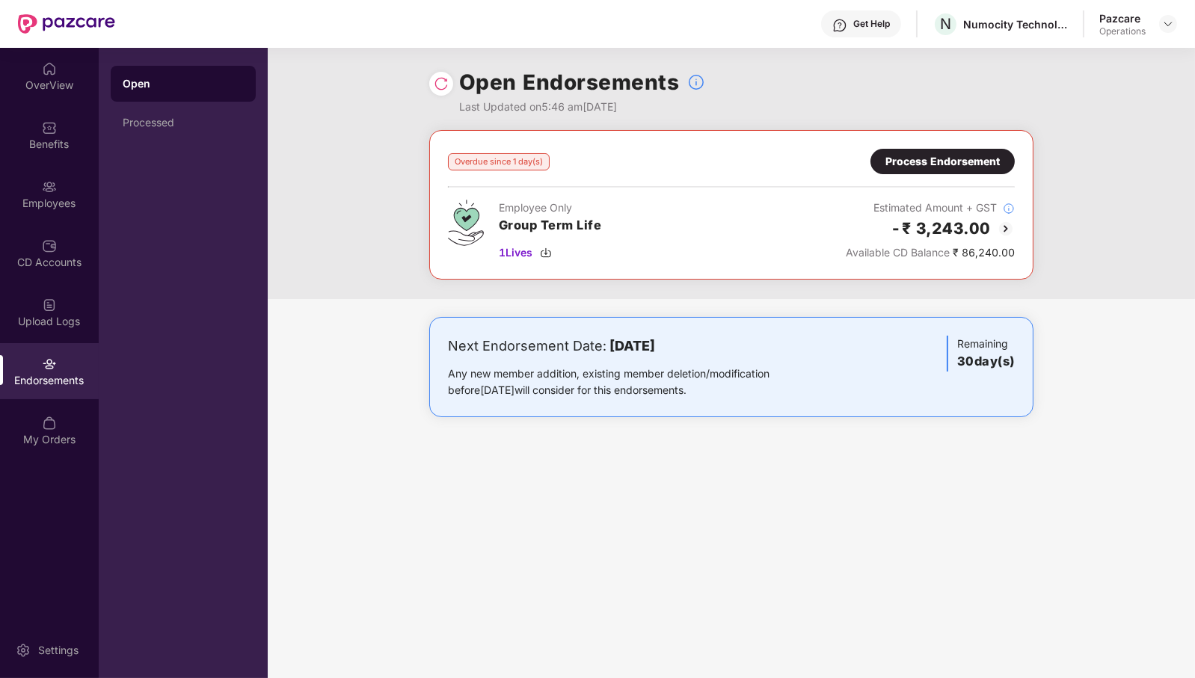
click at [438, 79] on img at bounding box center [441, 83] width 15 height 15
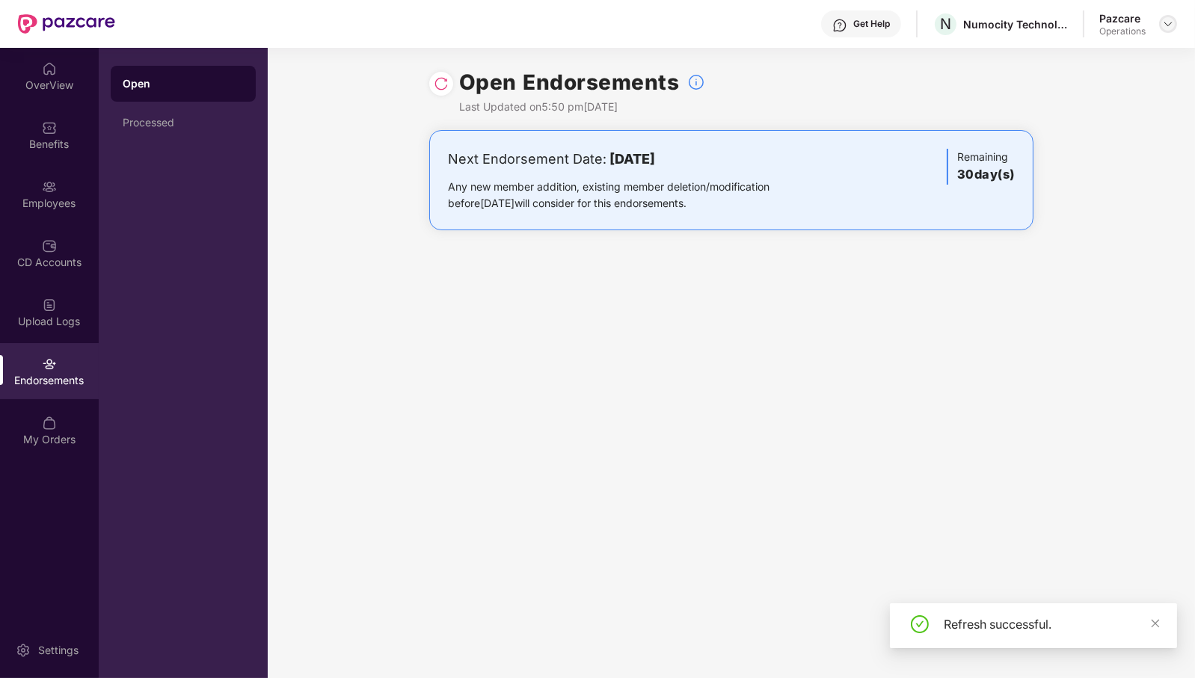
click at [1168, 27] on img at bounding box center [1168, 24] width 12 height 12
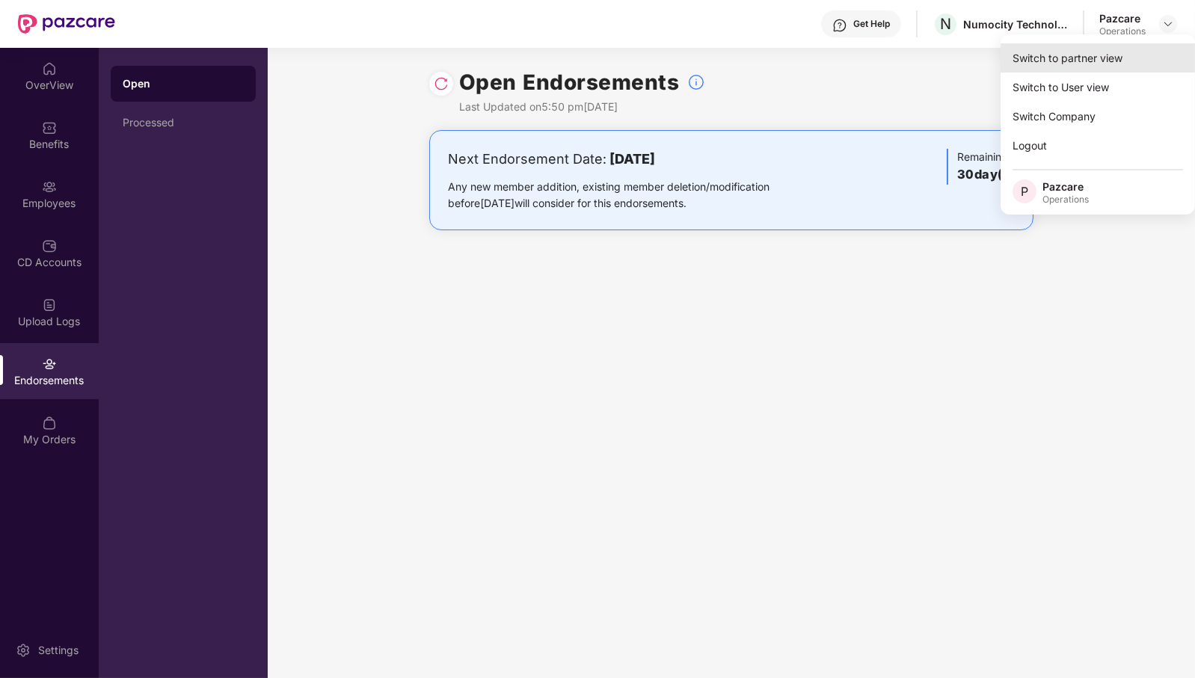
click at [1102, 69] on div "Switch to partner view" at bounding box center [1098, 57] width 194 height 29
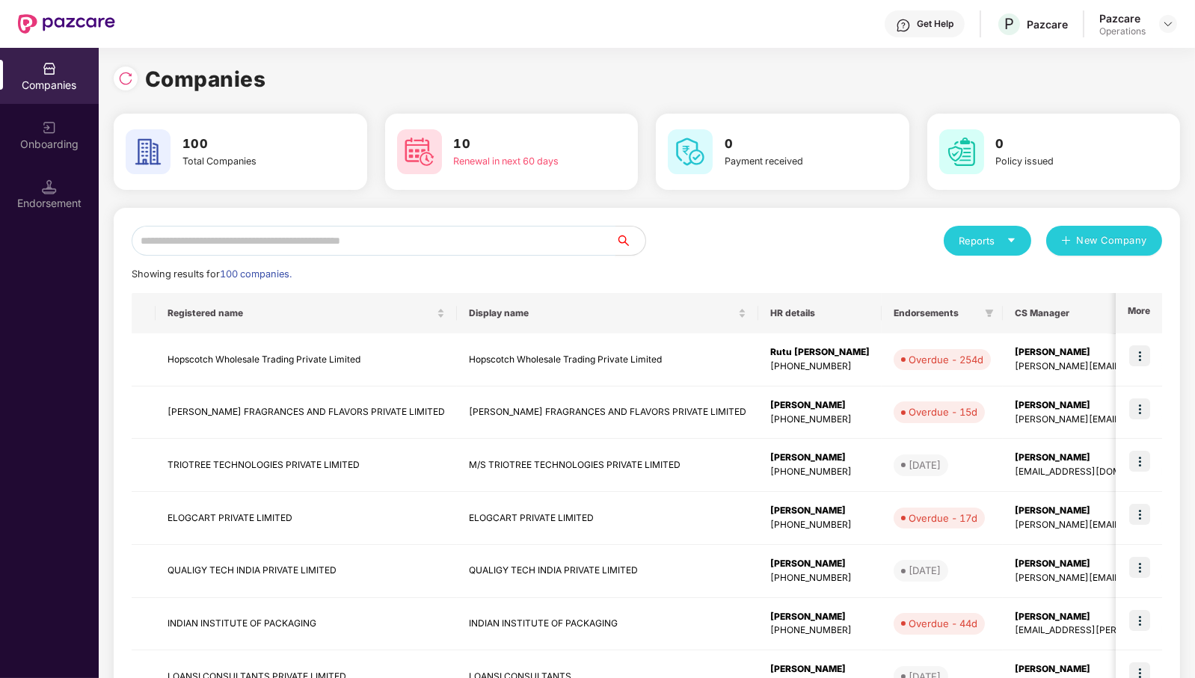
click at [578, 240] on input "text" at bounding box center [374, 241] width 484 height 30
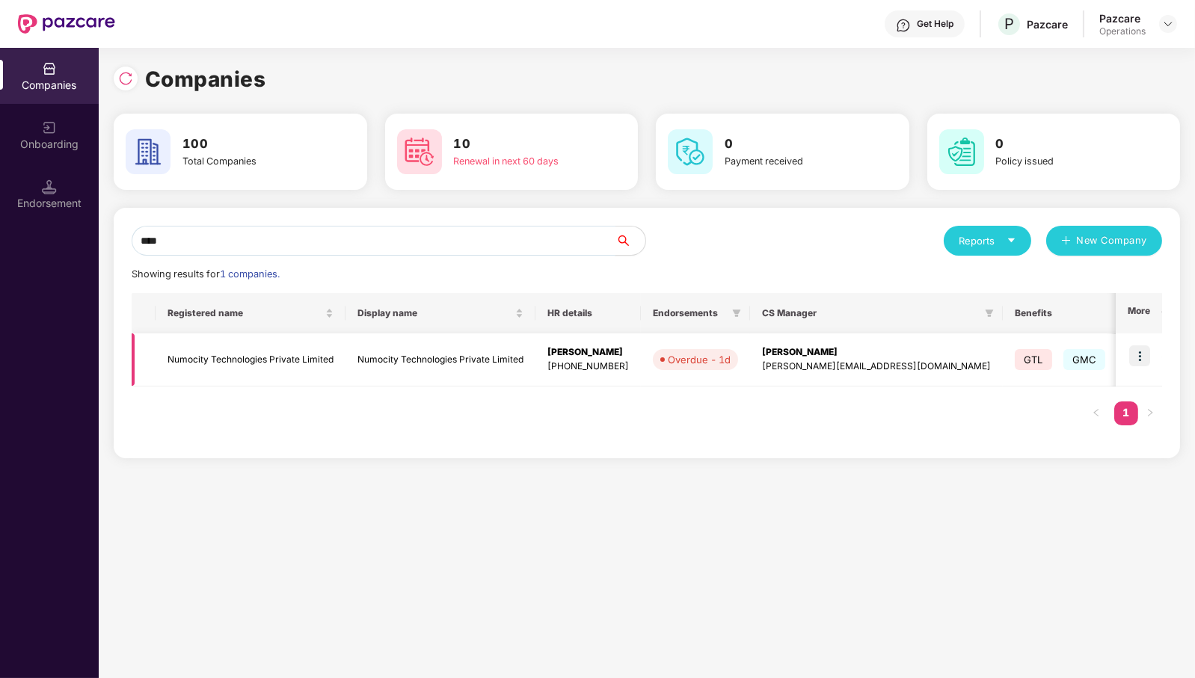
type input "****"
click at [279, 365] on td "Numocity Technologies Private Limited" at bounding box center [251, 360] width 190 height 53
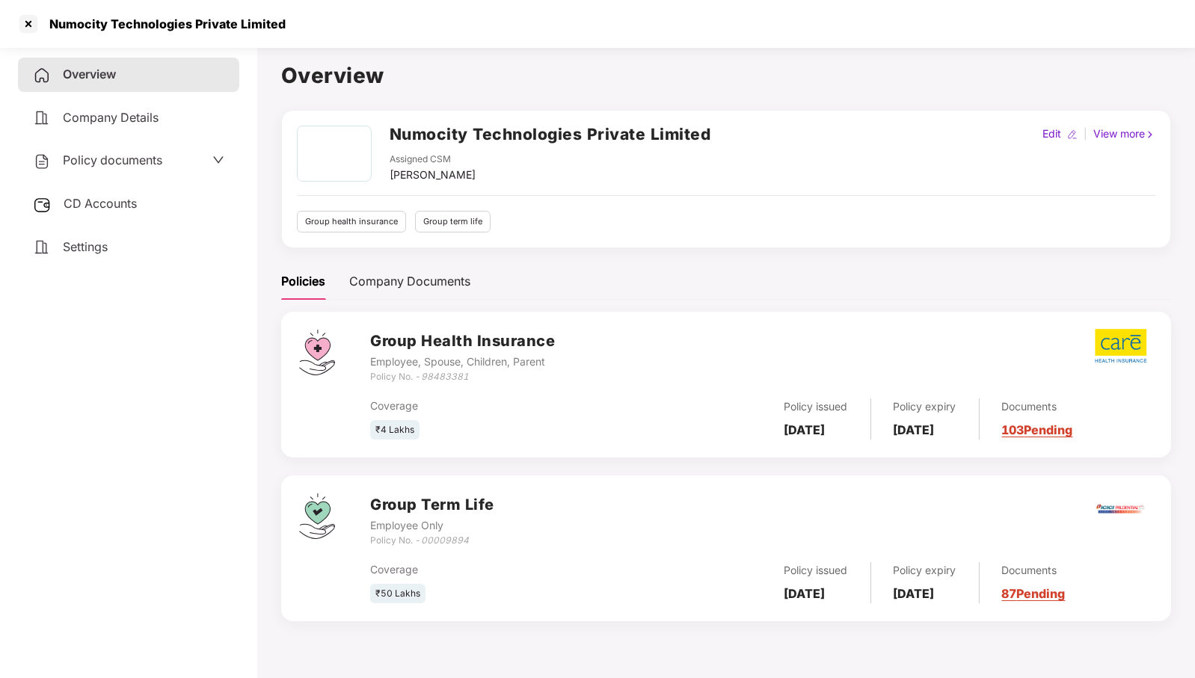
click at [79, 202] on span "CD Accounts" at bounding box center [100, 203] width 73 height 15
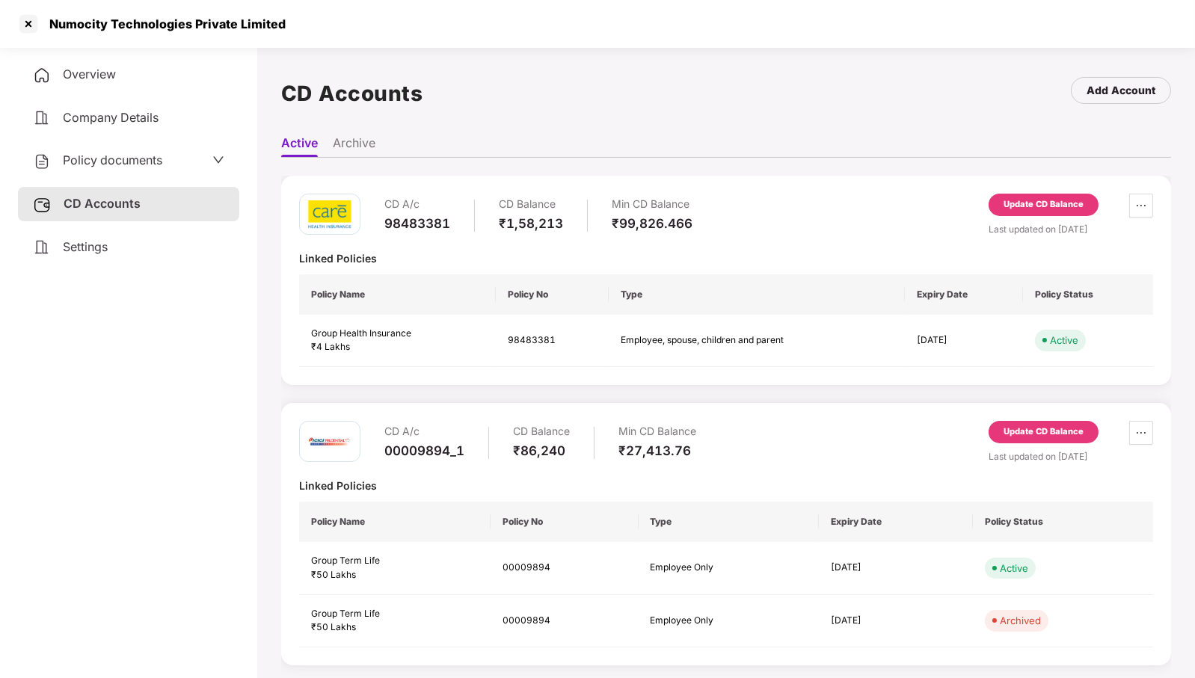
click at [1053, 426] on div "Update CD Balance" at bounding box center [1044, 432] width 80 height 13
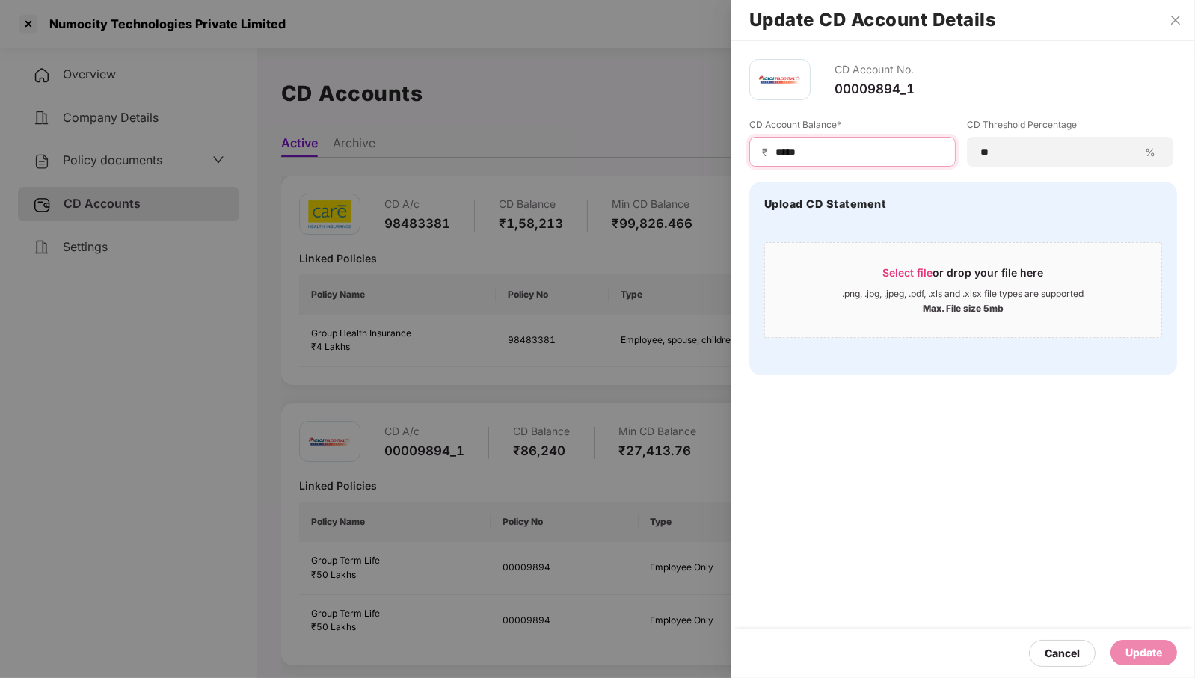
click at [851, 153] on input "*****" at bounding box center [858, 152] width 169 height 16
type input "*****"
click at [1152, 643] on div "Update" at bounding box center [1144, 652] width 67 height 25
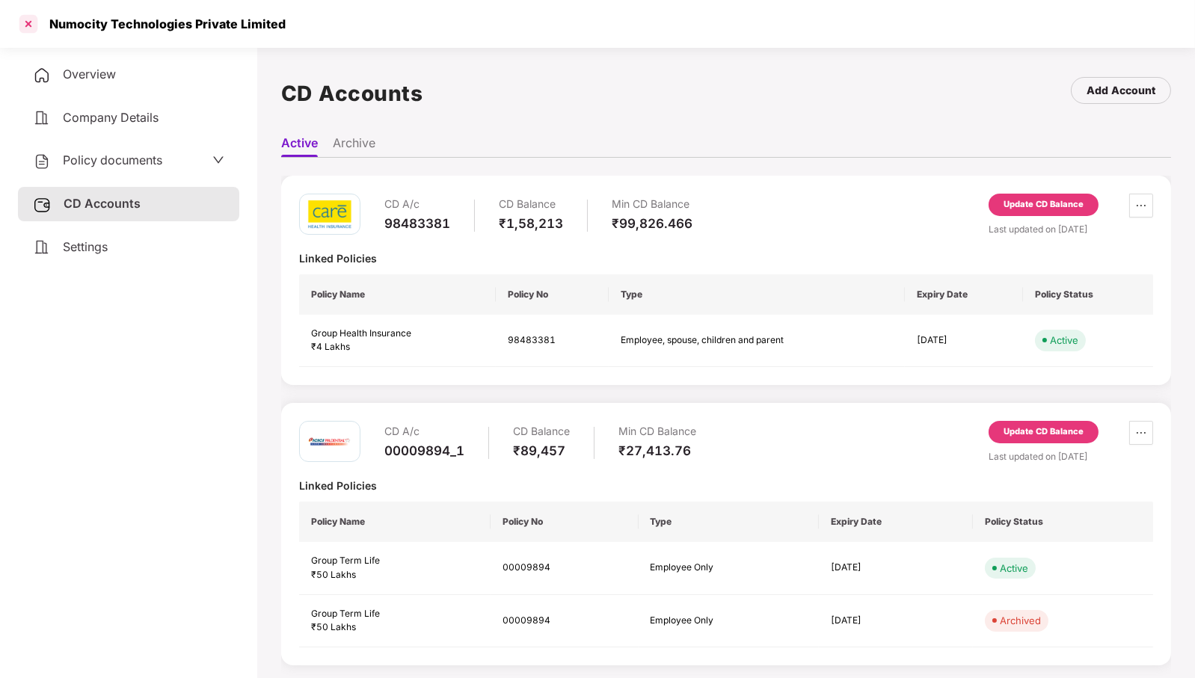
click at [22, 32] on div at bounding box center [28, 24] width 24 height 24
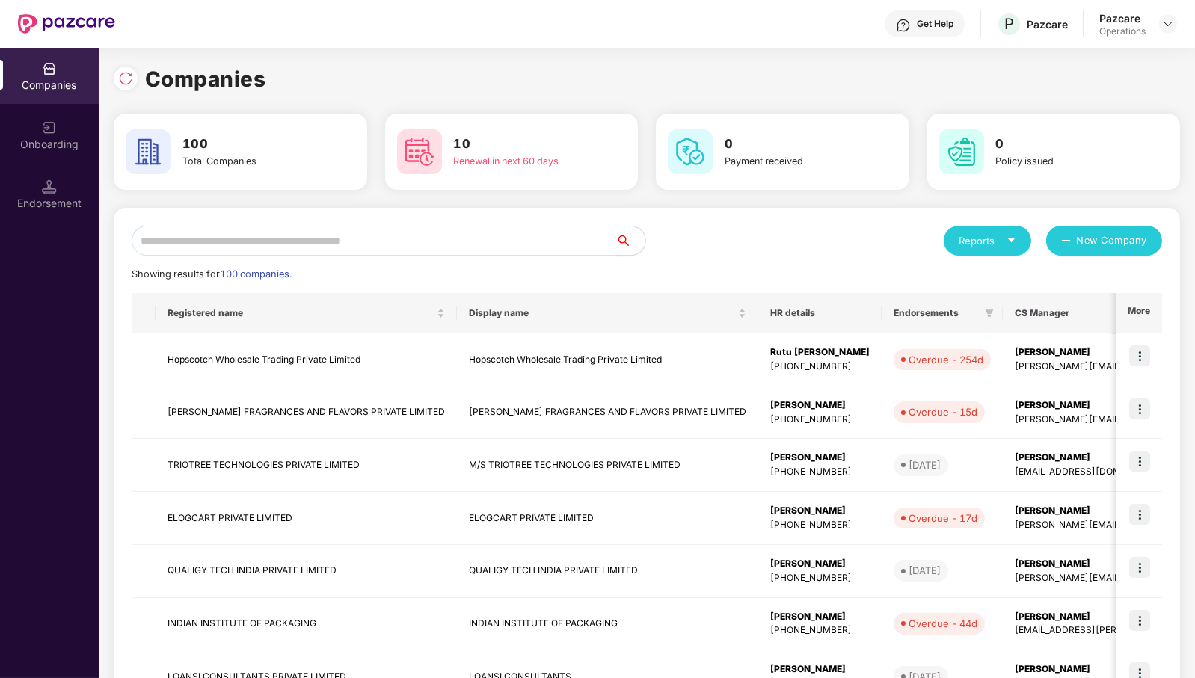
click at [309, 246] on input "text" at bounding box center [374, 241] width 484 height 30
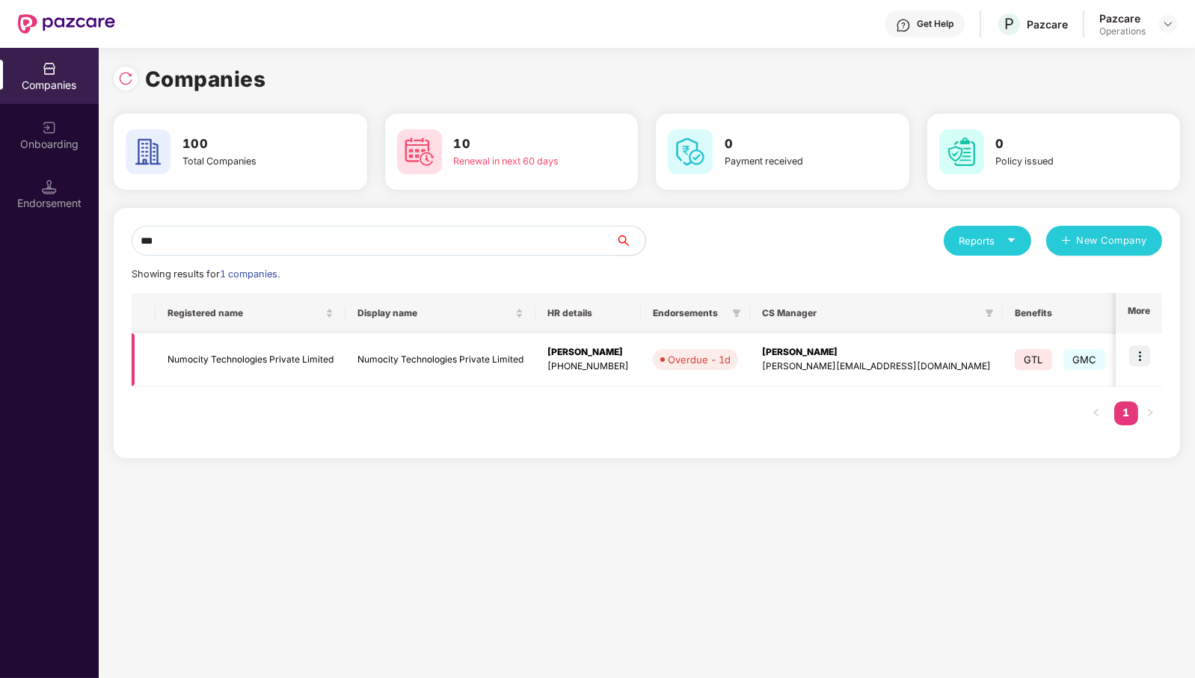
type input "***"
click at [1144, 354] on img at bounding box center [1139, 356] width 21 height 21
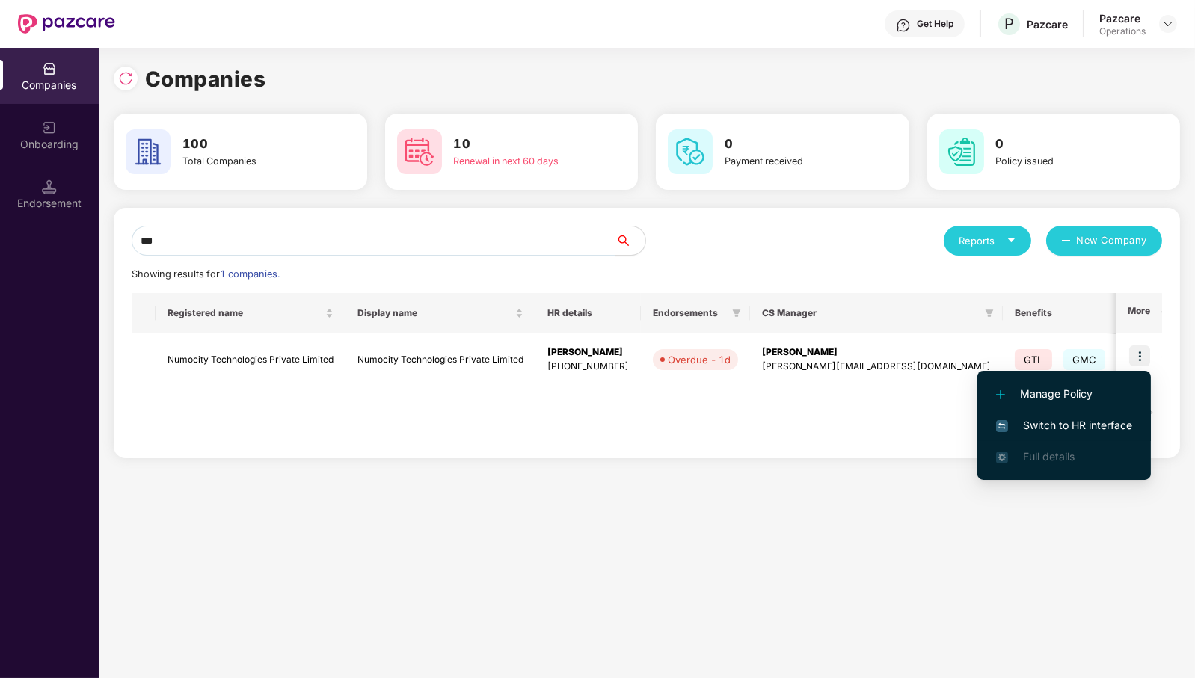
click at [1064, 425] on span "Switch to HR interface" at bounding box center [1064, 425] width 136 height 16
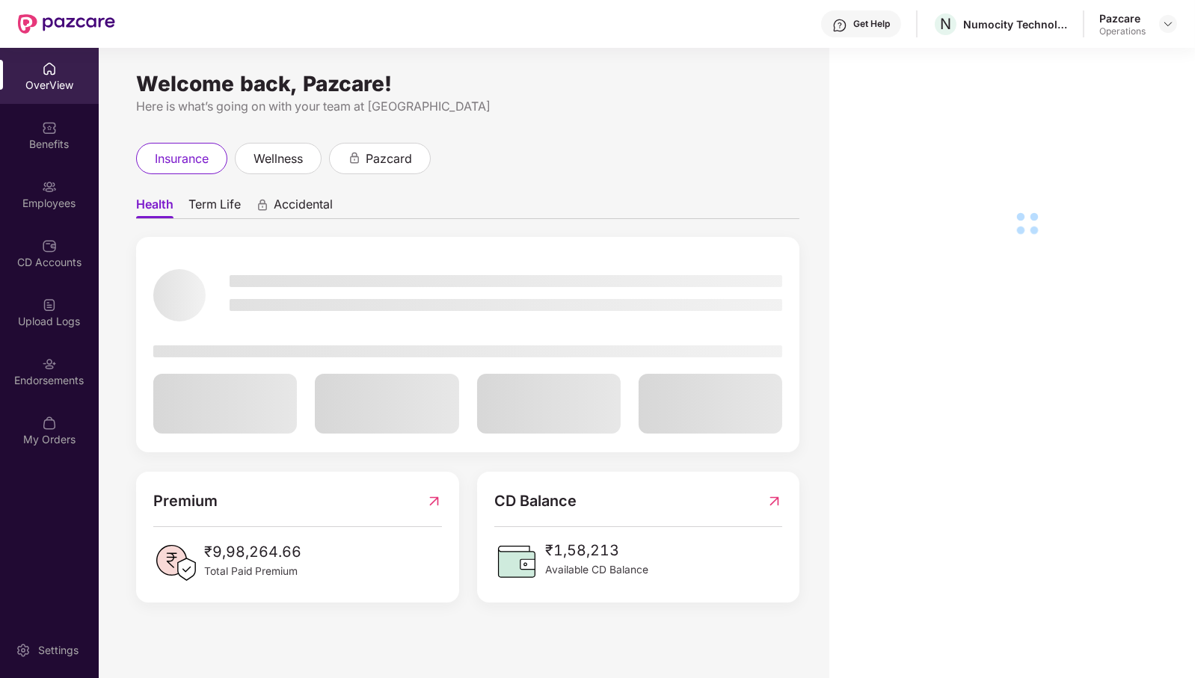
click at [37, 382] on div "Endorsements" at bounding box center [49, 380] width 99 height 15
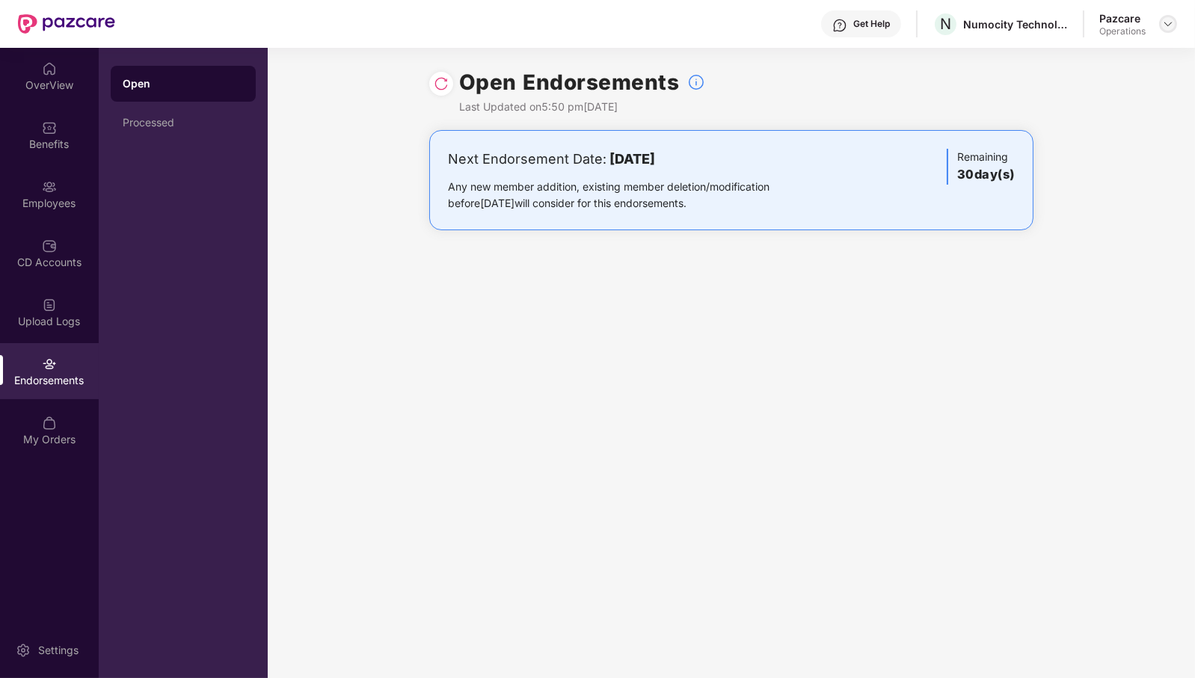
click at [1169, 22] on img at bounding box center [1168, 24] width 12 height 12
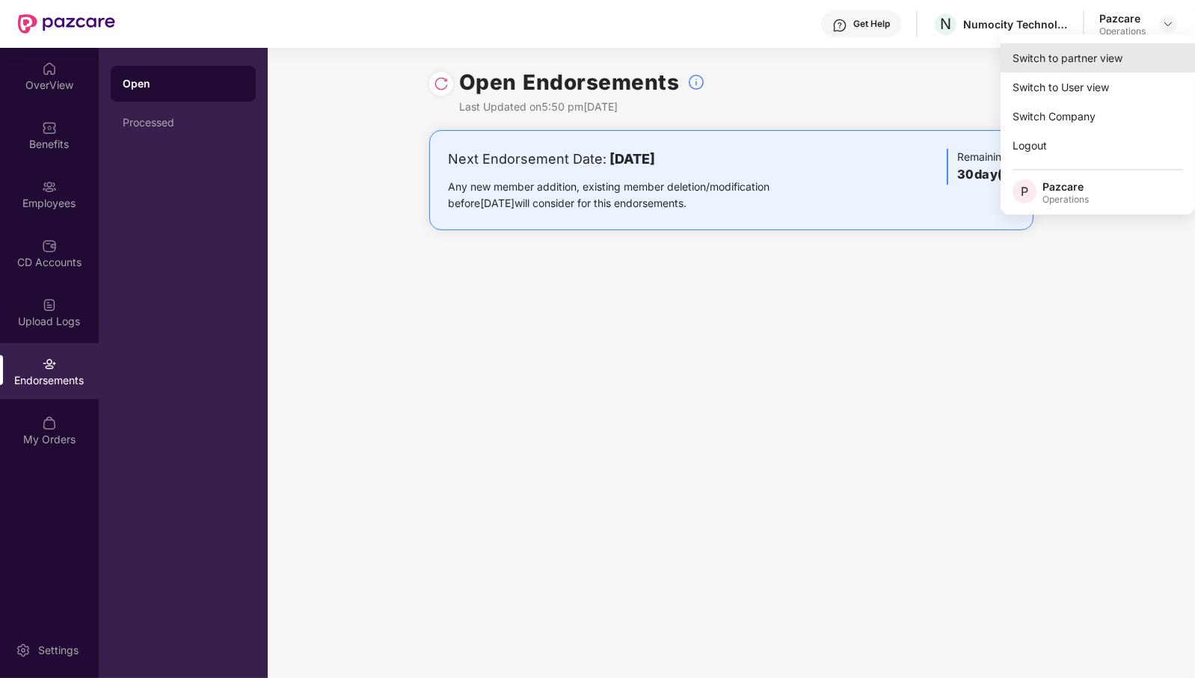
click at [1129, 54] on div "Switch to partner view" at bounding box center [1098, 57] width 194 height 29
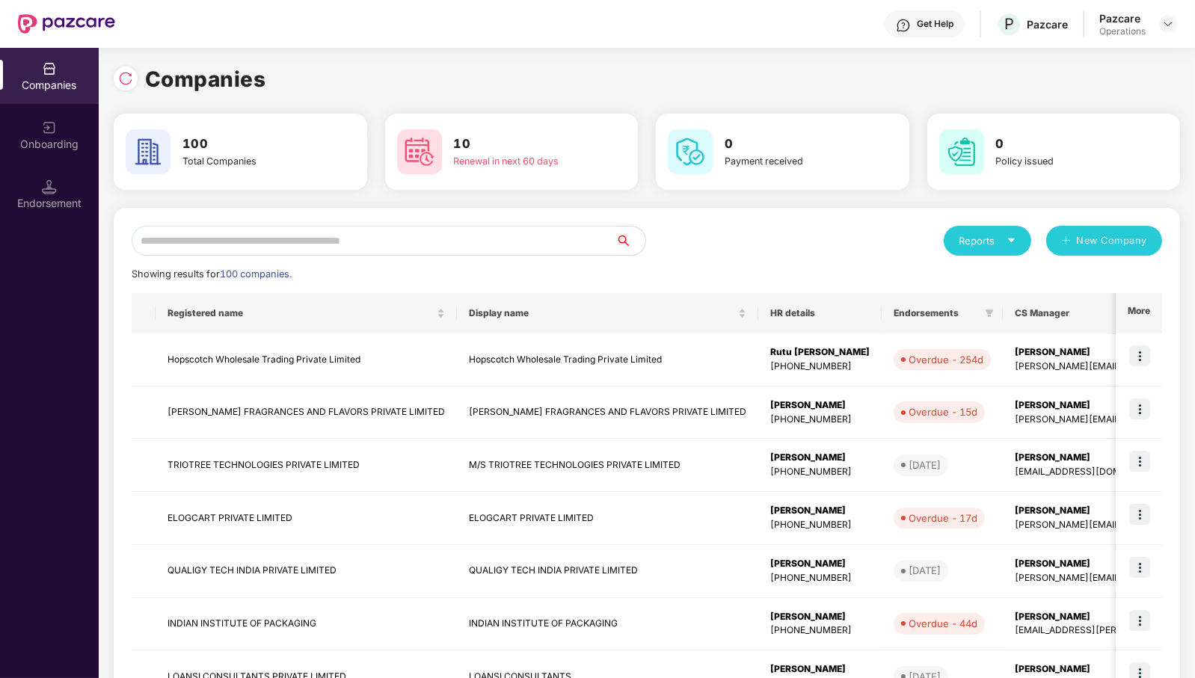
click at [487, 242] on input "text" at bounding box center [374, 241] width 484 height 30
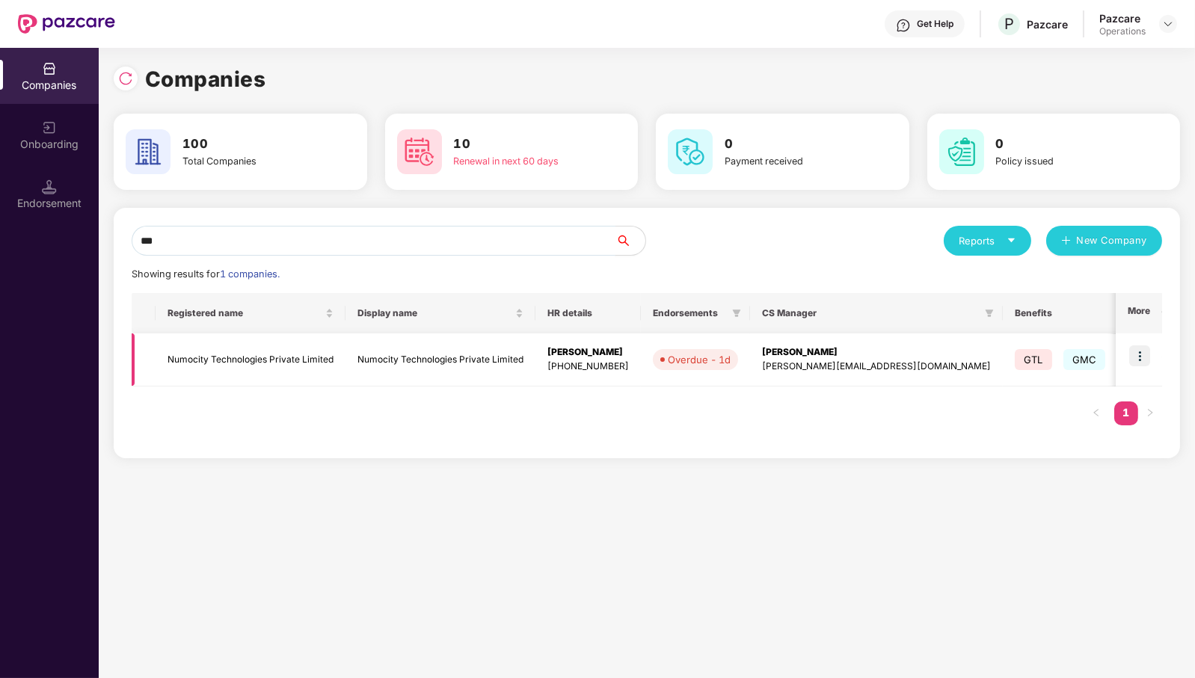
type input "***"
click at [263, 370] on td "Numocity Technologies Private Limited" at bounding box center [251, 360] width 190 height 53
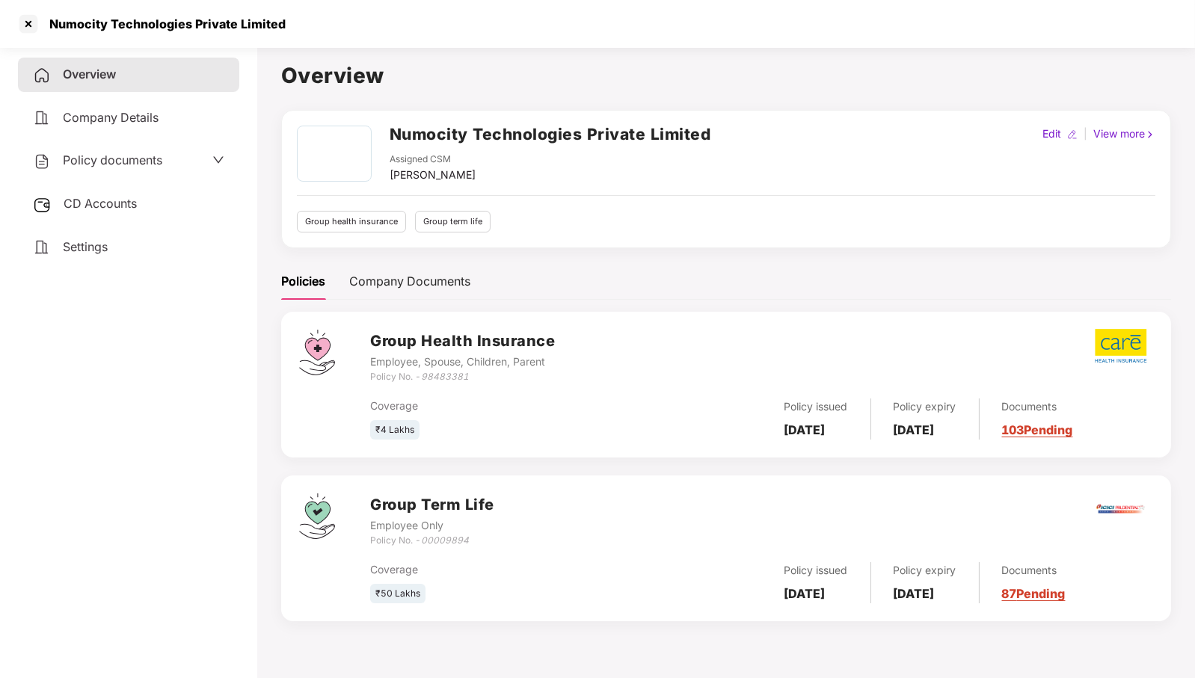
click at [456, 375] on icon "98483381" at bounding box center [445, 376] width 48 height 11
click at [449, 538] on icon "00009894" at bounding box center [445, 540] width 48 height 11
drag, startPoint x: 453, startPoint y: 561, endPoint x: 426, endPoint y: 543, distance: 31.7
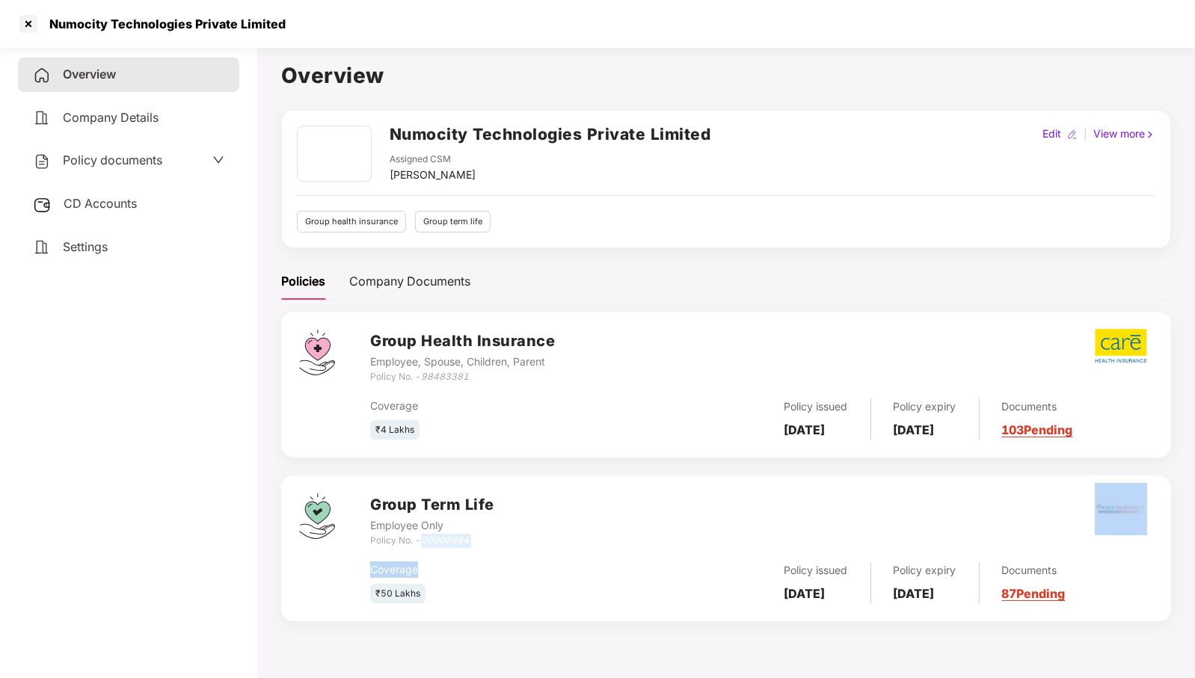
click at [426, 543] on div "Group Term Life Employee Only Policy No. - 00009894 Coverage ₹50 Lakhs Policy i…" at bounding box center [761, 549] width 783 height 110
copy div "0009894 Coverage"
click at [426, 543] on icon "00009894" at bounding box center [445, 540] width 48 height 11
drag, startPoint x: 425, startPoint y: 542, endPoint x: 475, endPoint y: 539, distance: 50.2
click at [475, 539] on div "Policy No. - 00009894" at bounding box center [432, 541] width 124 height 14
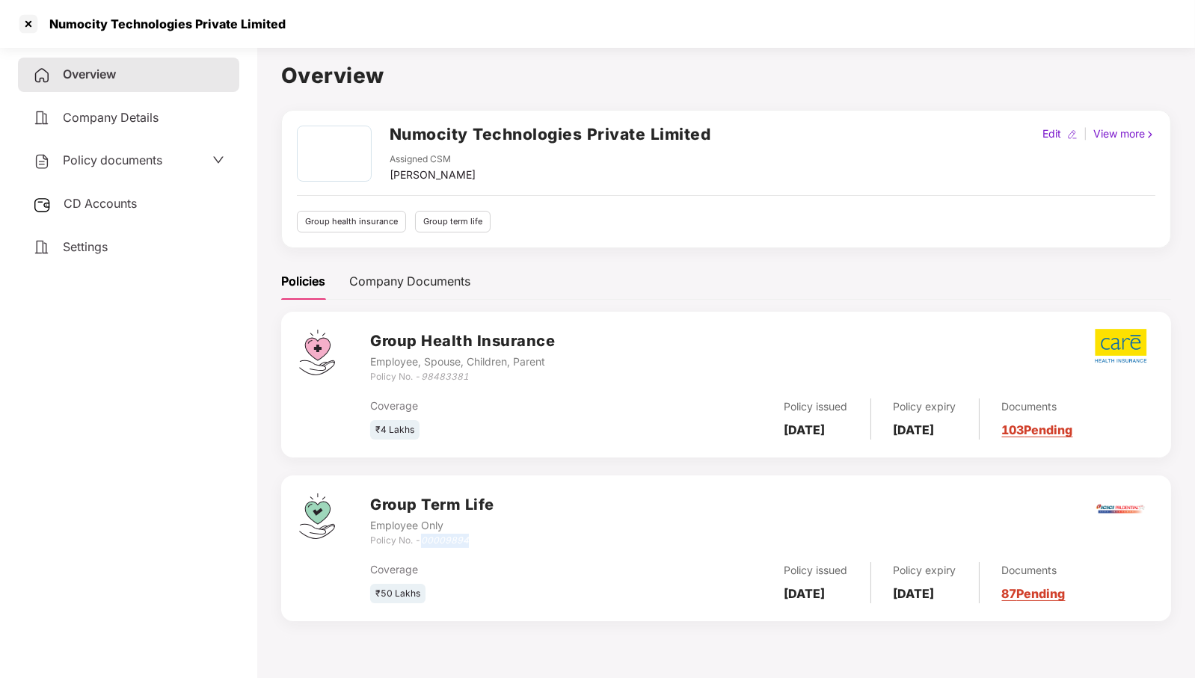
copy icon "00009894"
click at [27, 25] on div at bounding box center [28, 24] width 24 height 24
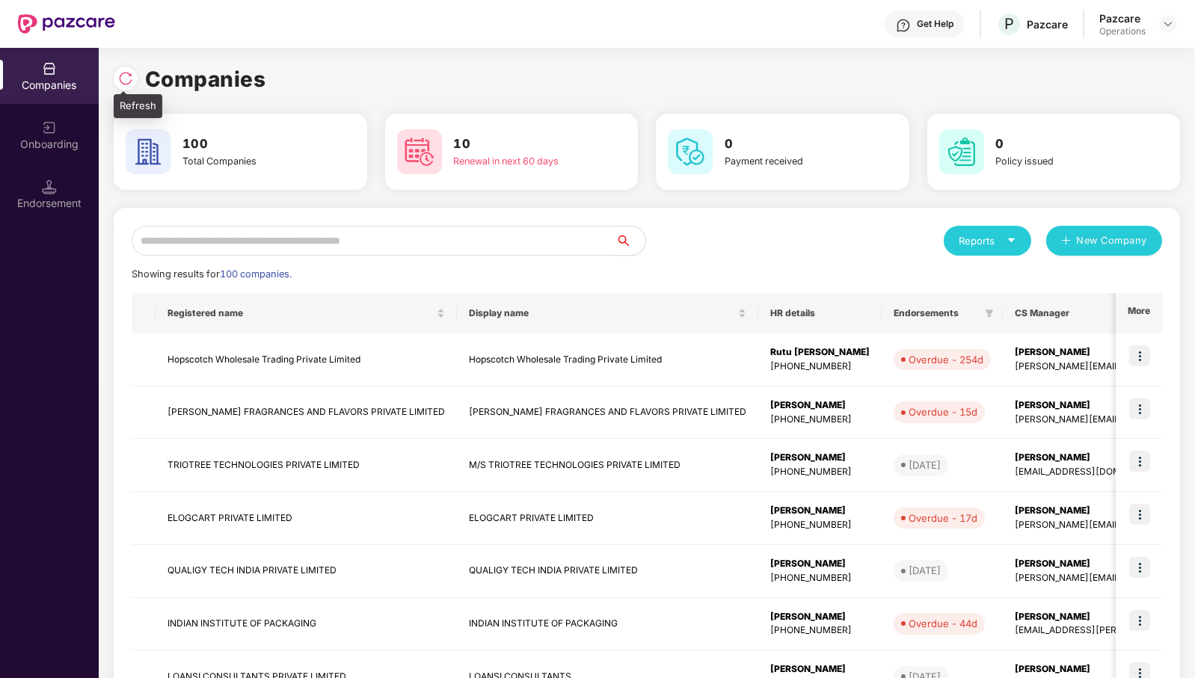
click at [123, 79] on img at bounding box center [125, 78] width 15 height 15
click at [1168, 28] on img at bounding box center [1168, 24] width 12 height 12
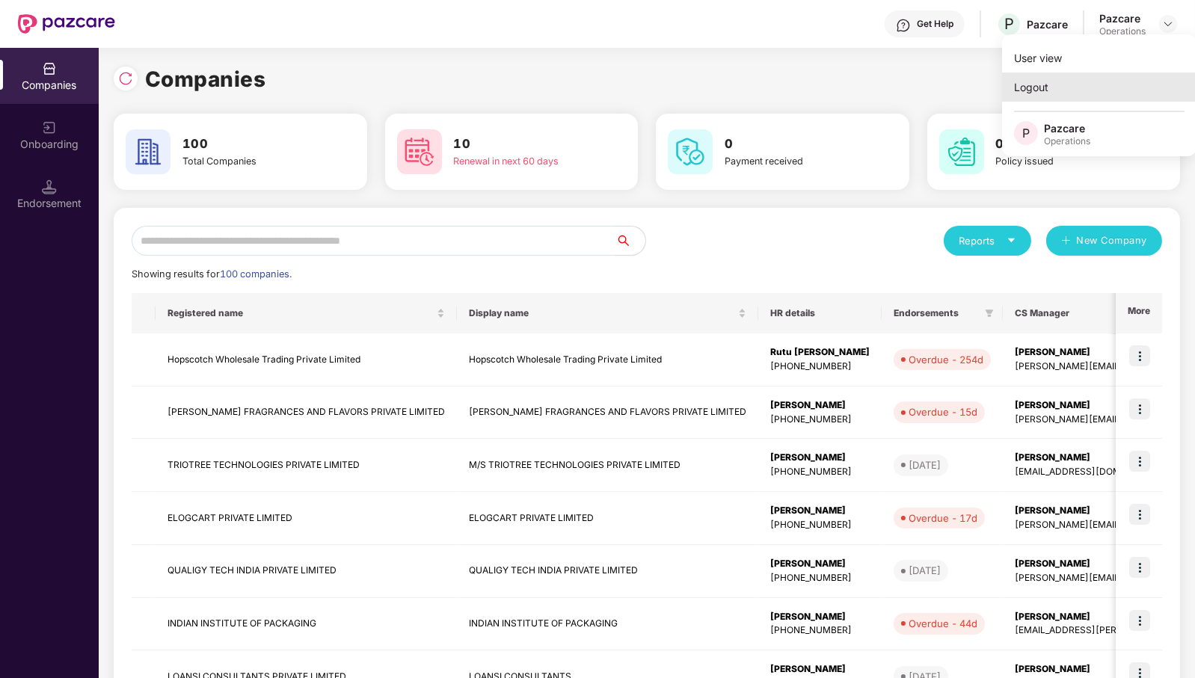
click at [1117, 83] on div "Logout" at bounding box center [1099, 87] width 194 height 29
